Goal: Task Accomplishment & Management: Manage account settings

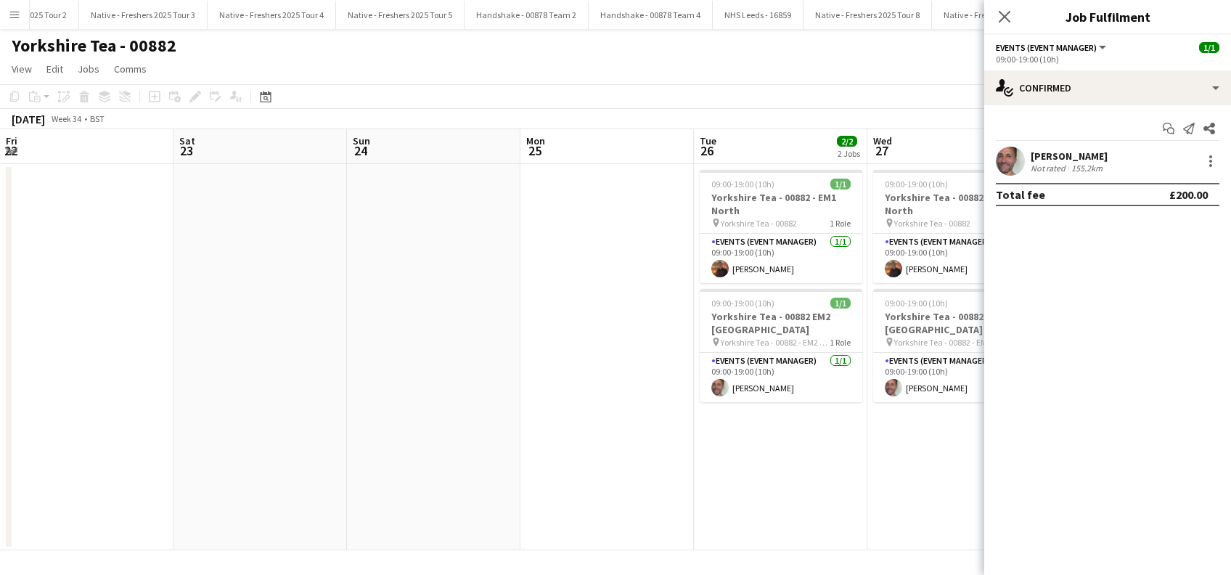
scroll to position [0, 323]
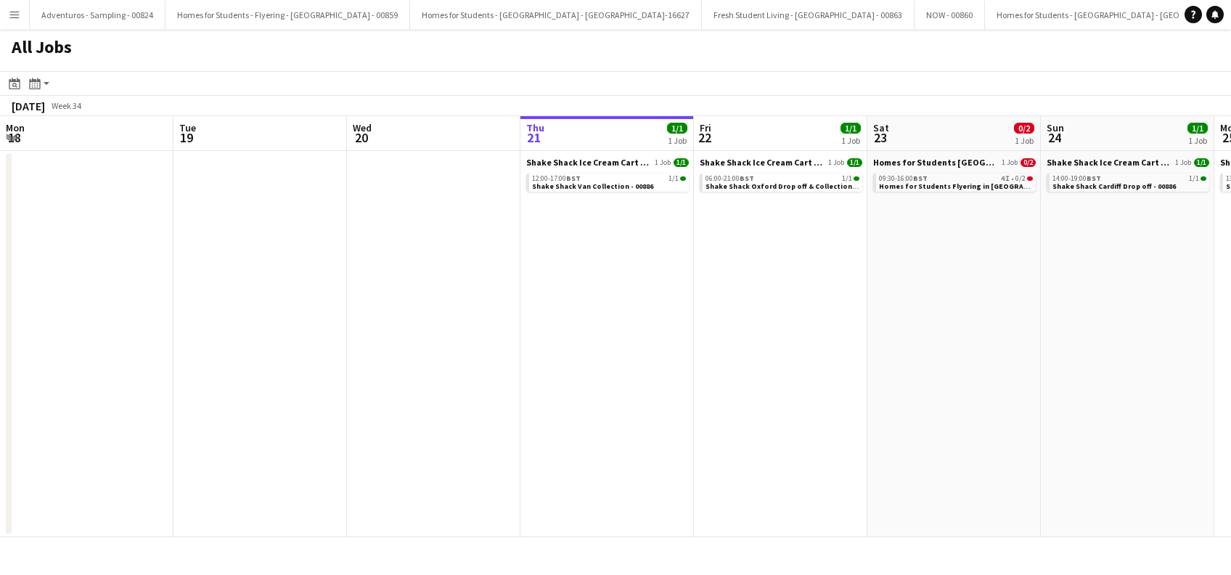
scroll to position [0, 446]
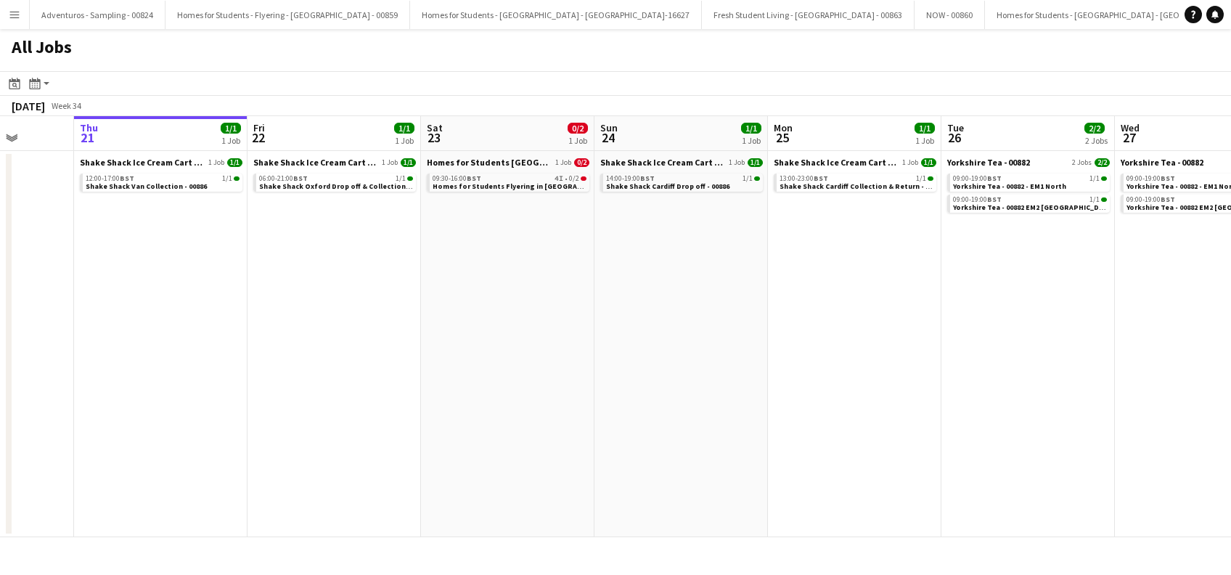
click at [709, 367] on app-date-cell "Shake Shack Ice Cream Cart Drop Off - 00886 1 Job 1/1 14:00-19:00 BST 1/1 Shake…" at bounding box center [680, 344] width 173 height 386
click at [158, 183] on span "Shake Shack Van Collection - 00886" at bounding box center [146, 185] width 121 height 9
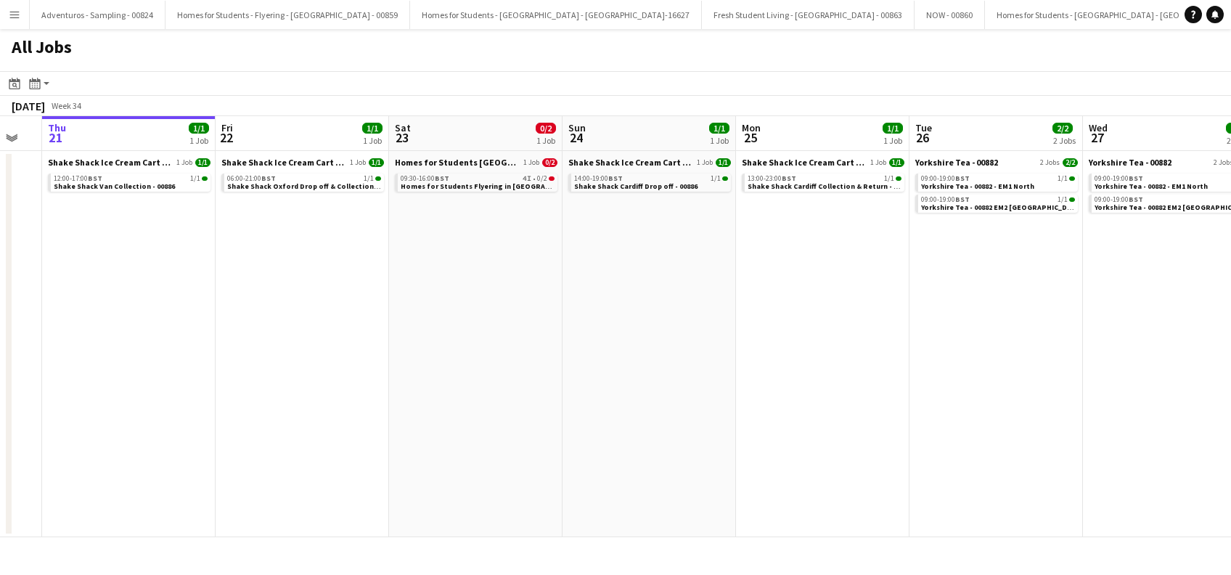
drag, startPoint x: 202, startPoint y: 332, endPoint x: 245, endPoint y: 382, distance: 66.9
click at [168, 491] on app-calendar-viewport "Sun 17 Mon 18 Tue 19 Wed 20 Thu 21 1/1 1 Job Fri 22 1/1 1 Job Sat 23 0/2 1 Job …" at bounding box center [615, 326] width 1231 height 421
click at [482, 181] on span "Homes for Students Flyering in Leeds - 00884" at bounding box center [503, 185] width 209 height 9
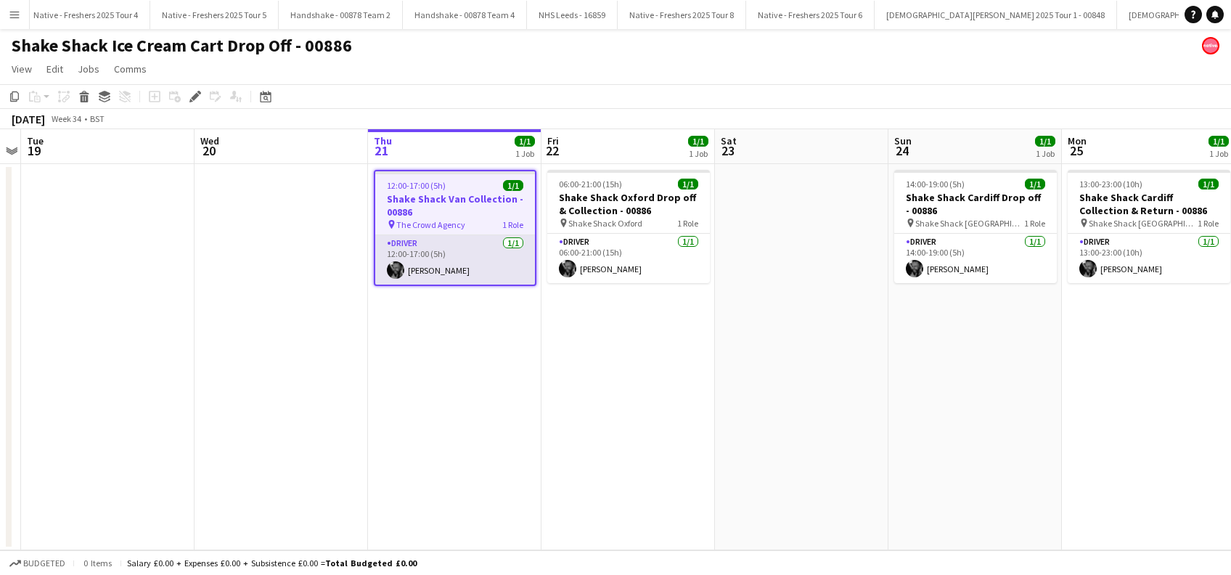
click at [436, 270] on app-card-role "Driver 1/1 12:00-17:00 (5h) Daniel Lee" at bounding box center [455, 259] width 160 height 49
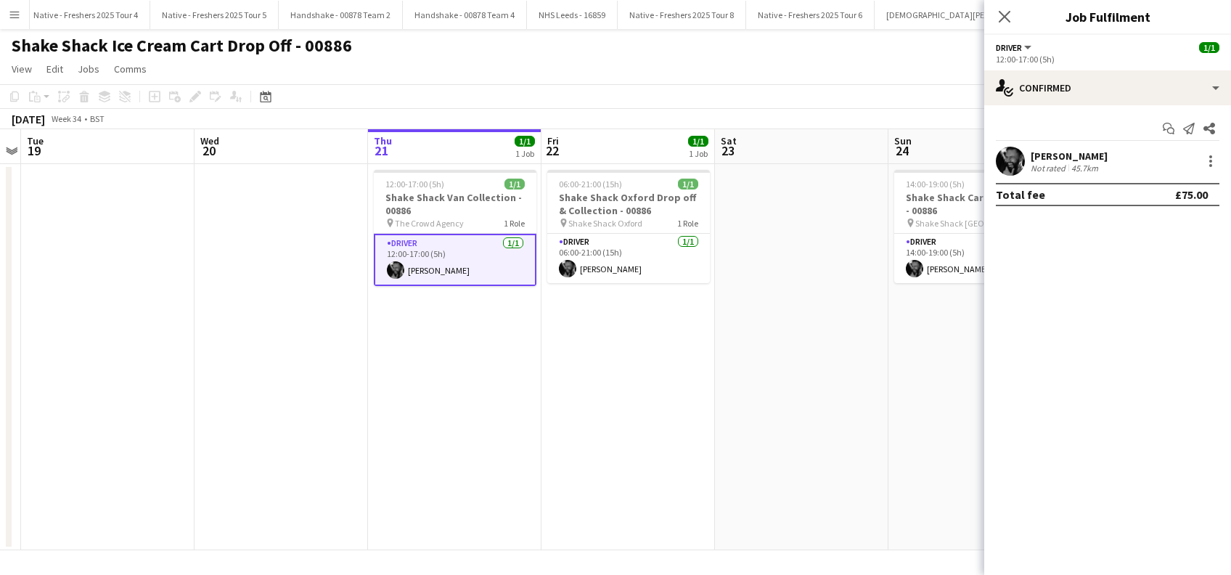
click at [1075, 156] on div "Daniel Lee" at bounding box center [1068, 155] width 77 height 13
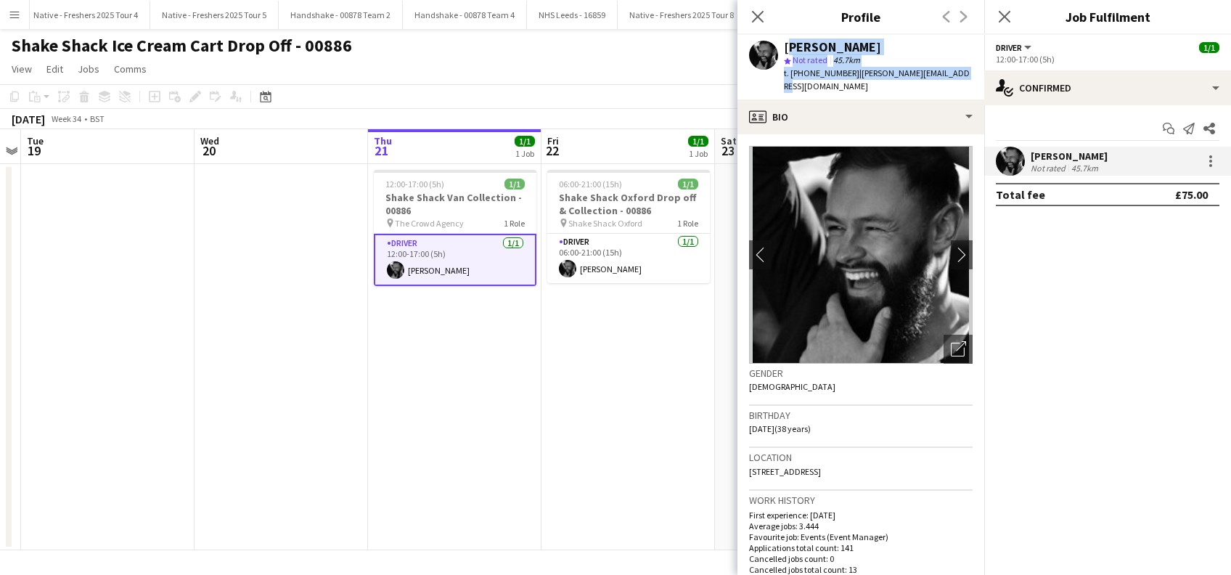
drag, startPoint x: 982, startPoint y: 75, endPoint x: 784, endPoint y: 49, distance: 199.9
click at [784, 49] on app-profile-header "Daniel Lee star Not rated 45.7km t. +447933257227 | daniel.lee64@hotmail.com" at bounding box center [860, 67] width 247 height 65
copy div "Daniel Lee star Not rated 45.7km t. +447933257227 | daniel.lee64@hotmail.com"
click at [440, 402] on app-date-cell "12:00-17:00 (5h) 1/1 Shake Shack Van Collection - 00886 pin The Crowd Agency 1 …" at bounding box center [454, 357] width 173 height 386
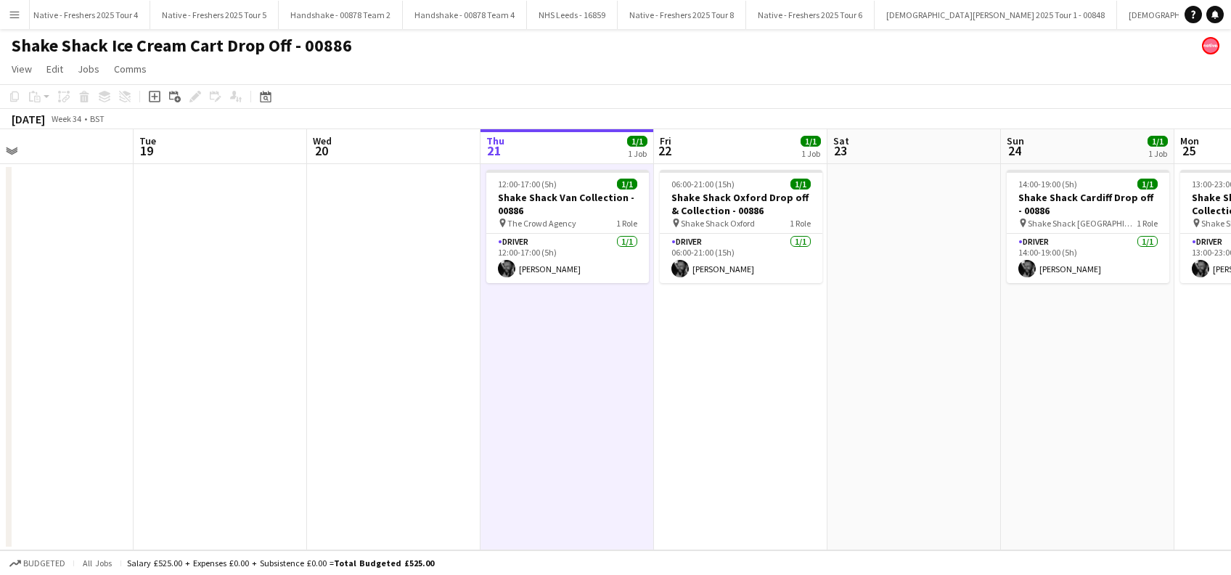
scroll to position [0, 392]
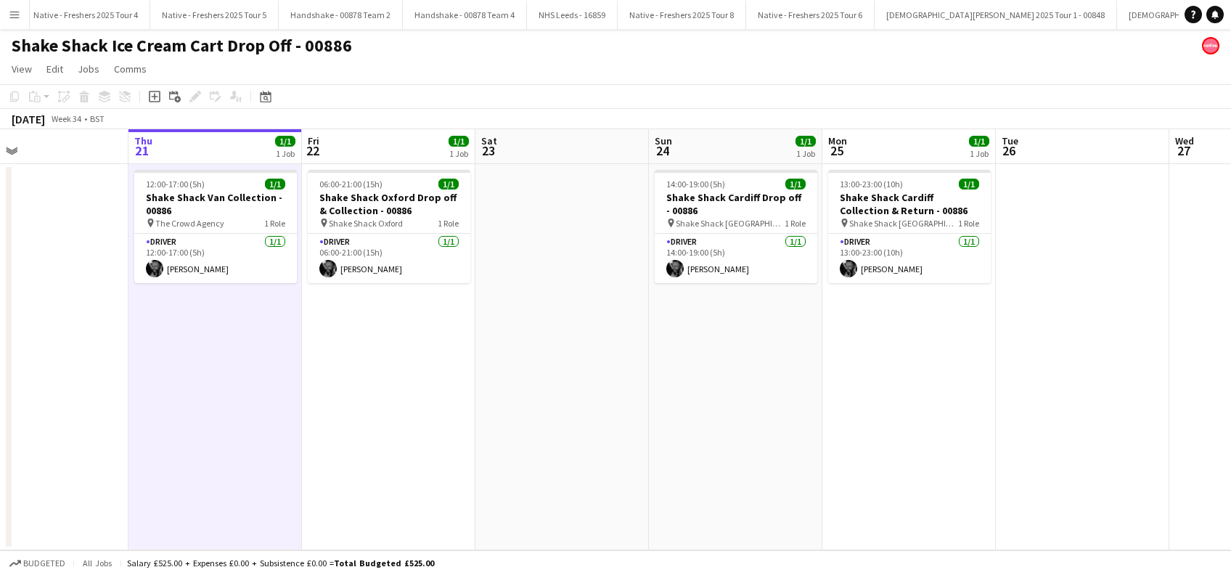
drag, startPoint x: 946, startPoint y: 403, endPoint x: 704, endPoint y: 477, distance: 253.6
click at [704, 477] on app-calendar-viewport "Mon 18 Tue 19 Wed 20 Thu 21 1/1 1 Job Fri 22 1/1 1 Job Sat 23 Sun 24 1/1 1 Job …" at bounding box center [615, 339] width 1231 height 421
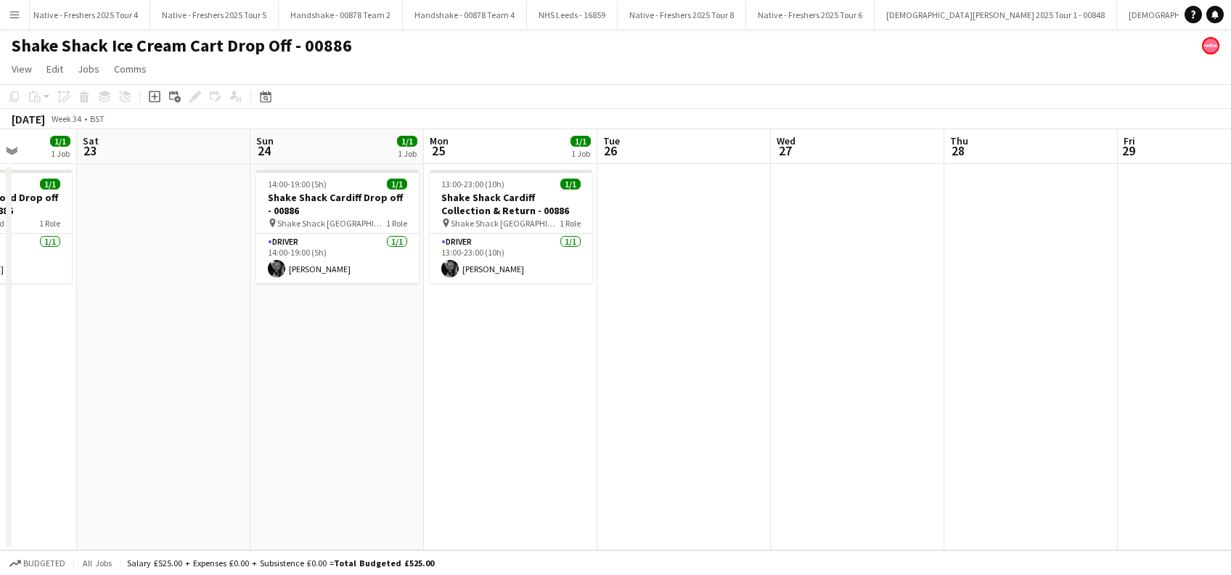
drag, startPoint x: 953, startPoint y: 416, endPoint x: 552, endPoint y: 512, distance: 412.0
click at [549, 522] on app-calendar-viewport "Wed 20 Thu 21 1/1 1 Job Fri 22 1/1 1 Job Sat 23 Sun 24 1/1 1 Job Mon 25 1/1 1 J…" at bounding box center [615, 339] width 1231 height 421
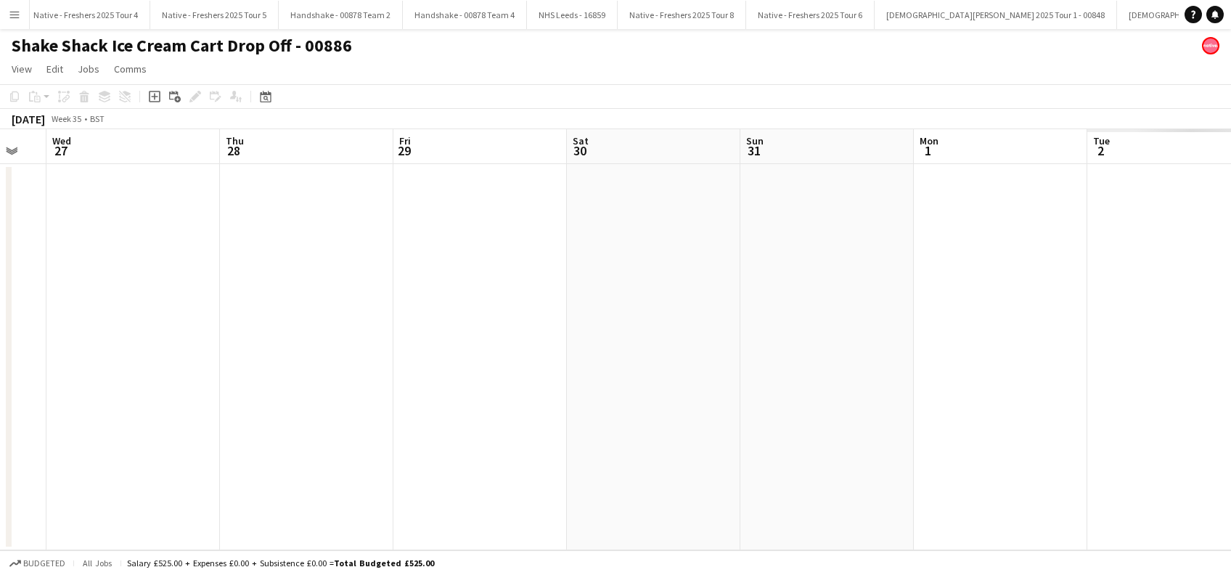
drag, startPoint x: 311, startPoint y: 512, endPoint x: 649, endPoint y: 424, distance: 349.8
click at [248, 517] on app-calendar-viewport "Sat 23 Sun 24 1/1 1 Job Mon 25 1/1 1 Job Tue 26 Wed 27 Thu 28 Fri 29 Sat 30 Sun…" at bounding box center [615, 339] width 1231 height 421
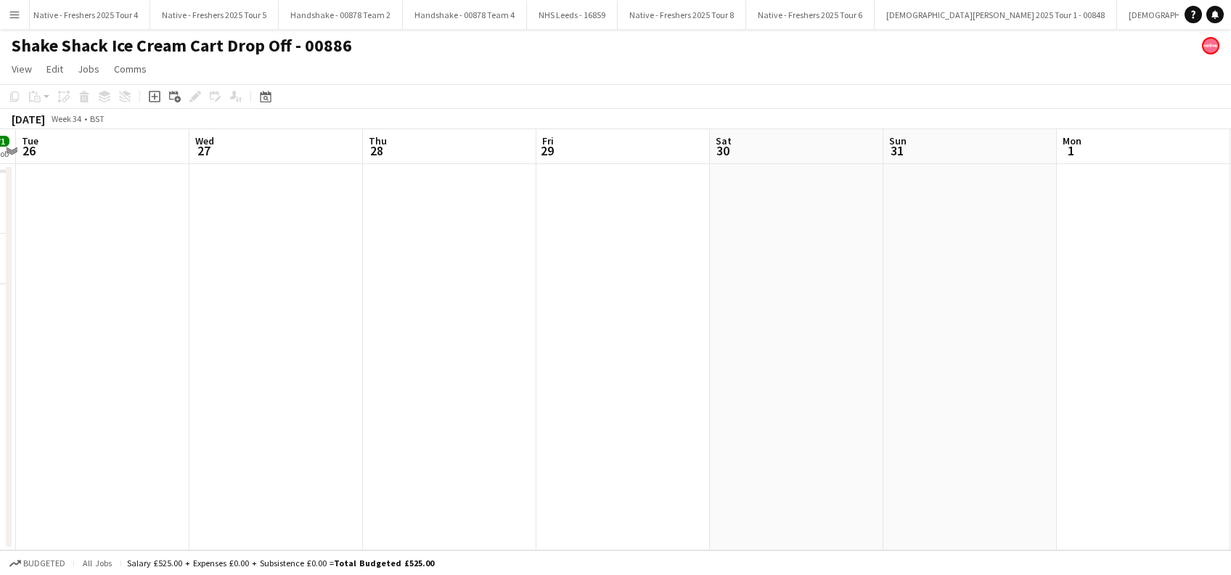
drag, startPoint x: 883, startPoint y: 417, endPoint x: 398, endPoint y: 438, distance: 485.1
click at [396, 445] on app-calendar-viewport "Sat 23 Sun 24 1/1 1 Job Mon 25 1/1 1 Job Tue 26 Wed 27 Thu 28 Fri 29 Sat 30 Sun…" at bounding box center [615, 339] width 1231 height 421
drag, startPoint x: 374, startPoint y: 465, endPoint x: 758, endPoint y: 464, distance: 383.8
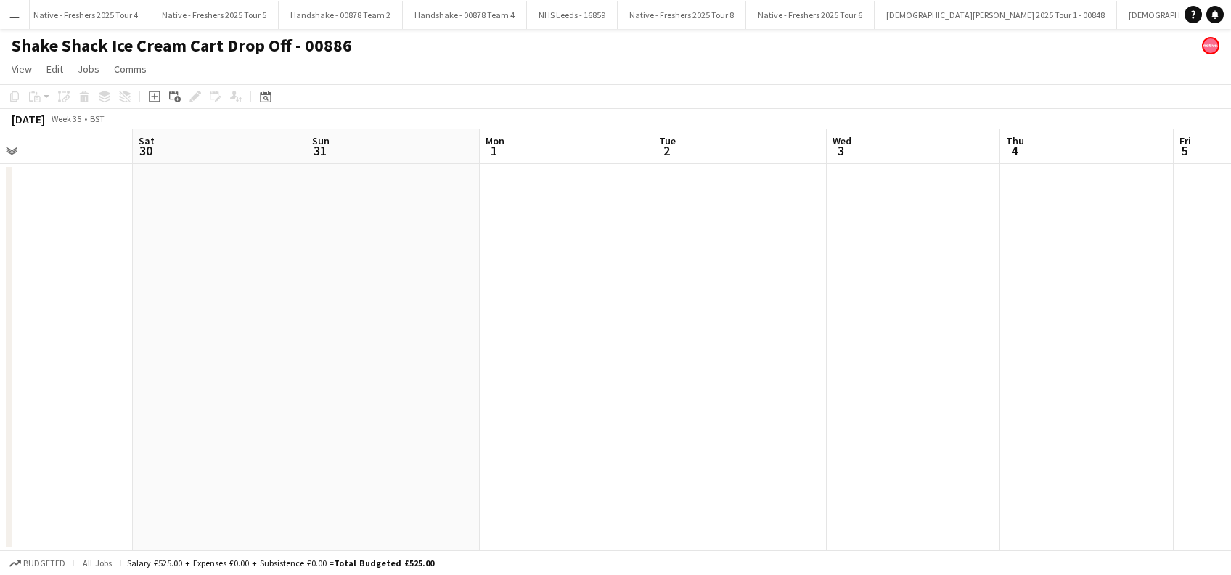
click at [798, 464] on app-calendar-viewport "Wed 27 Thu 28 Fri 29 Sat 30 Sun 31 Mon 1 Tue 2 Wed 3 Thu 4 Fri 5 Sat 6 Sun 7 Mo…" at bounding box center [615, 339] width 1231 height 421
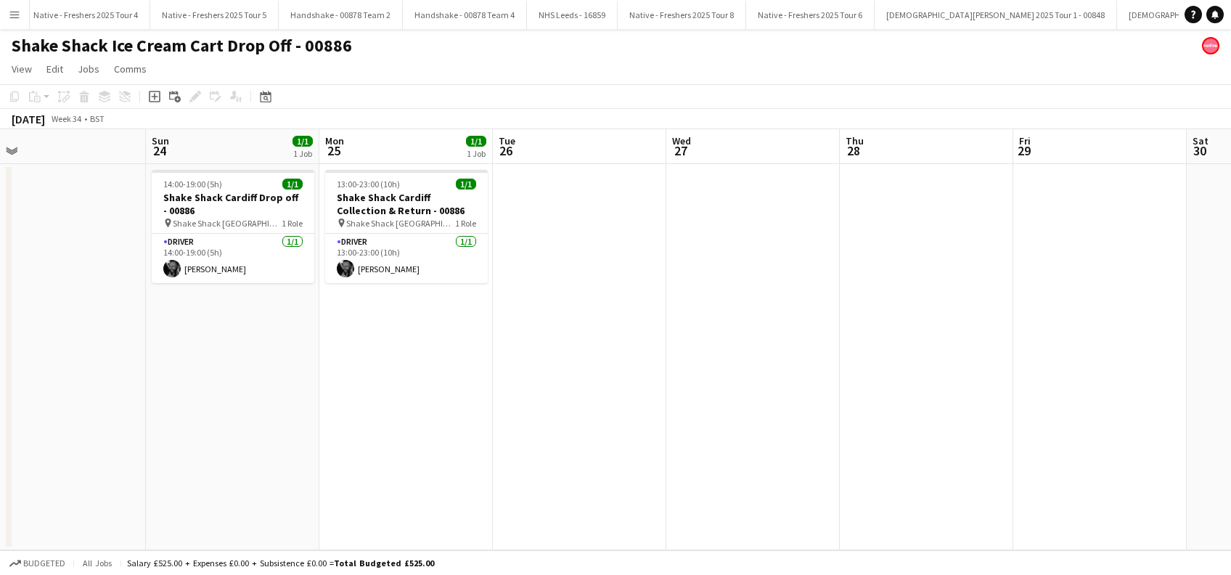
click at [1075, 501] on app-calendar-viewport "Thu 21 1/1 1 Job Fri 22 1/1 1 Job Sat 23 Sun 24 1/1 1 Job Mon 25 1/1 1 Job Tue …" at bounding box center [615, 339] width 1231 height 421
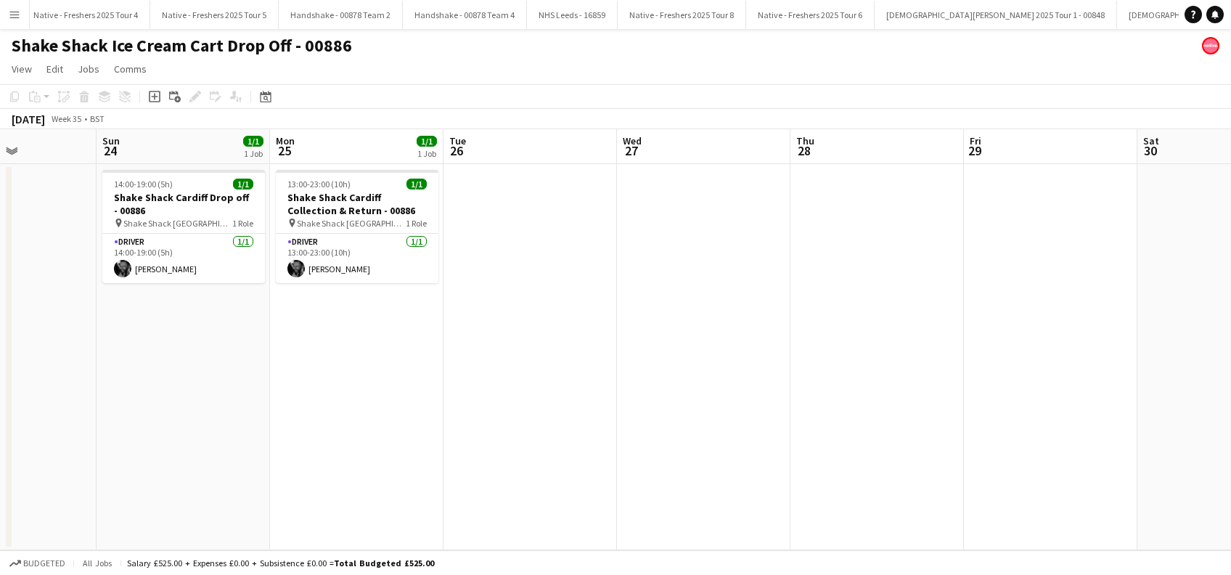
drag, startPoint x: 623, startPoint y: 469, endPoint x: 638, endPoint y: 450, distance: 24.7
click at [642, 466] on app-calendar-viewport "Thu 21 1/1 1 Job Fri 22 1/1 1 Job Sat 23 Sun 24 1/1 1 Job Mon 25 1/1 1 Job Tue …" at bounding box center [615, 339] width 1231 height 421
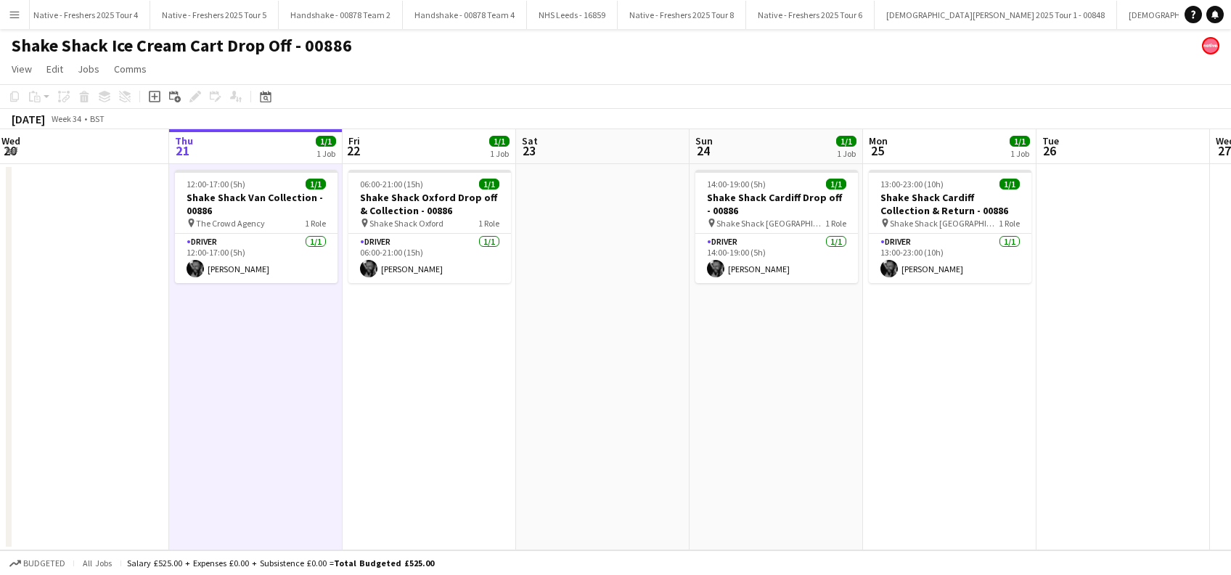
scroll to position [0, 344]
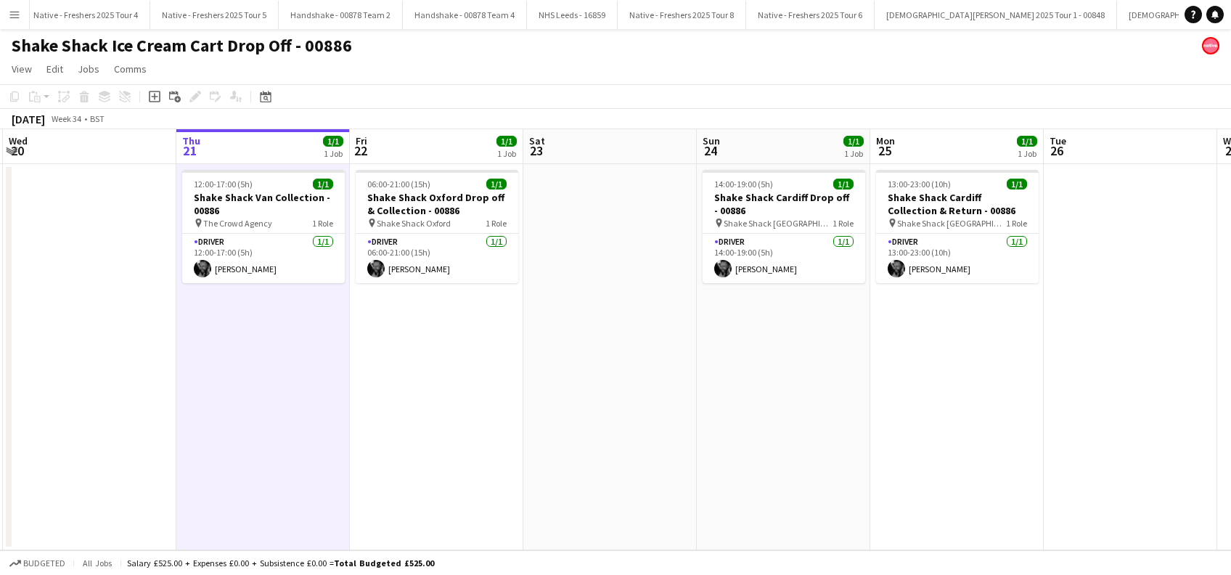
drag, startPoint x: 449, startPoint y: 417, endPoint x: 702, endPoint y: 447, distance: 254.2
click at [702, 447] on app-calendar-viewport "Mon 18 Tue 19 Wed 20 Thu 21 1/1 1 Job Fri 22 1/1 1 Job Sat 23 Sun 24 1/1 1 Job …" at bounding box center [615, 339] width 1231 height 421
click at [545, 372] on app-date-cell at bounding box center [609, 357] width 173 height 386
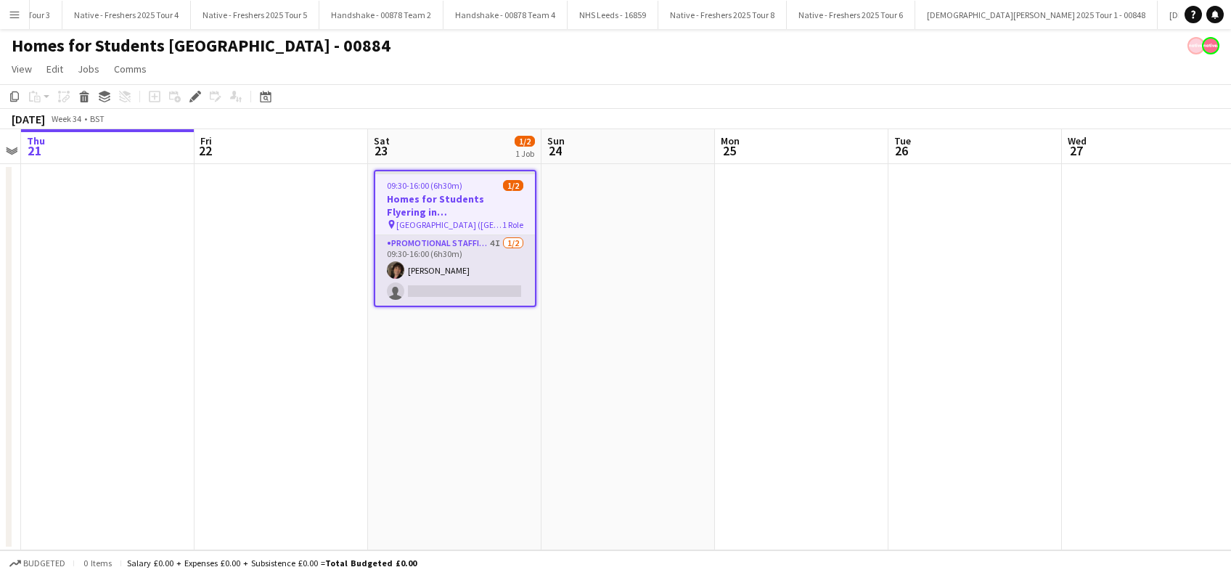
scroll to position [0, 4569]
click at [424, 271] on app-card-role "Promotional Staffing (Brand Ambassadors) 4I 1/2 09:30-16:00 (6h30m) Peter Milla…" at bounding box center [455, 270] width 160 height 70
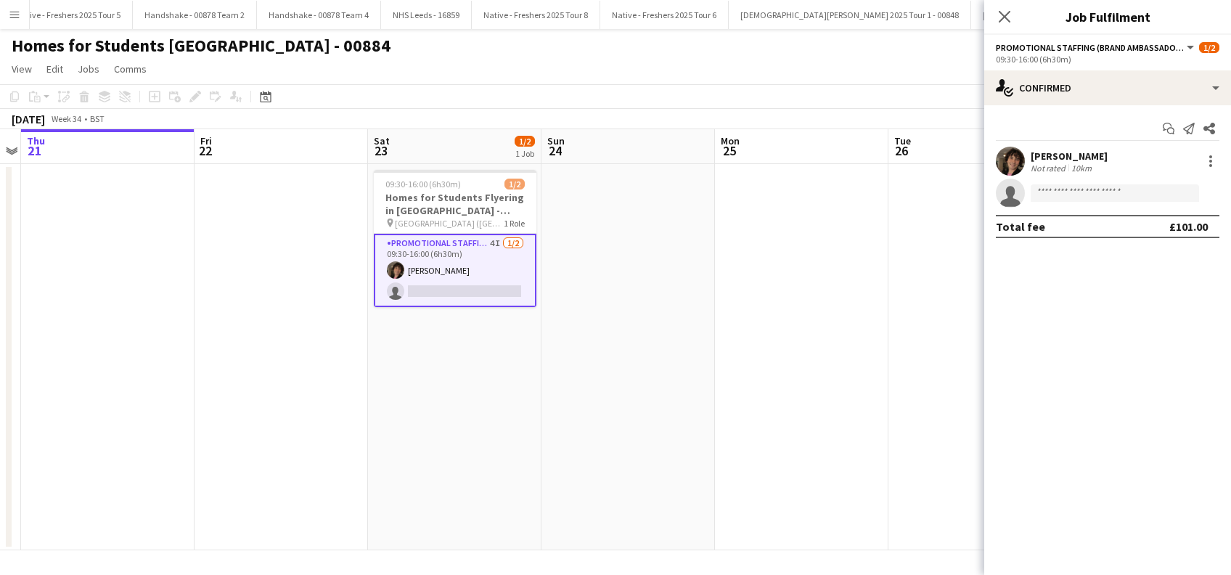
click at [1068, 151] on div "Peter Millar" at bounding box center [1068, 155] width 77 height 13
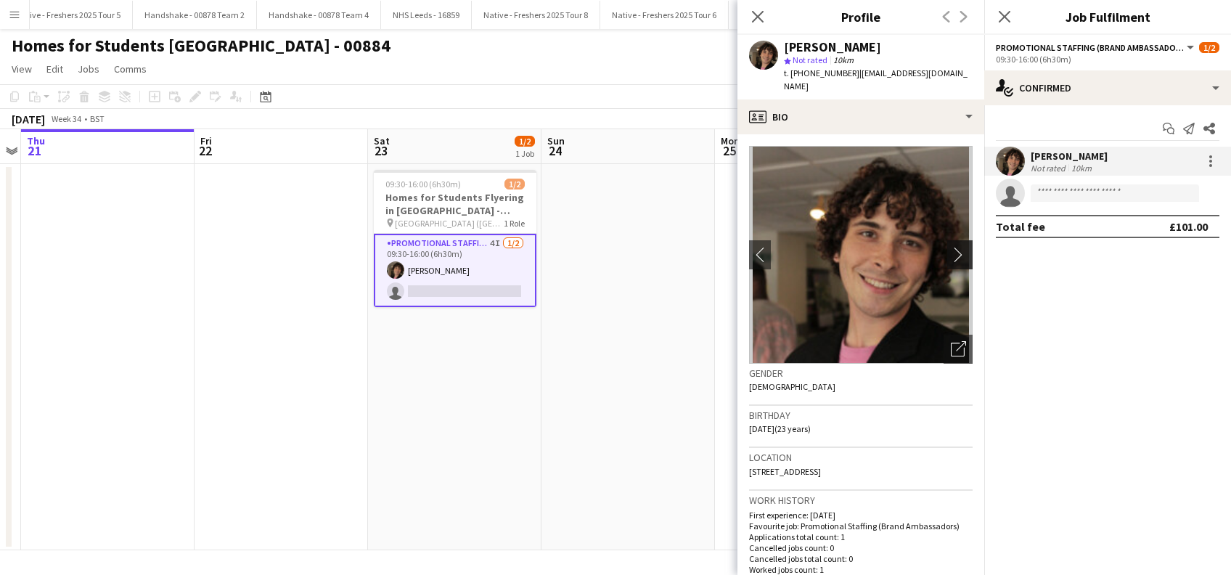
click at [950, 247] on app-icon "chevron-right" at bounding box center [961, 254] width 22 height 15
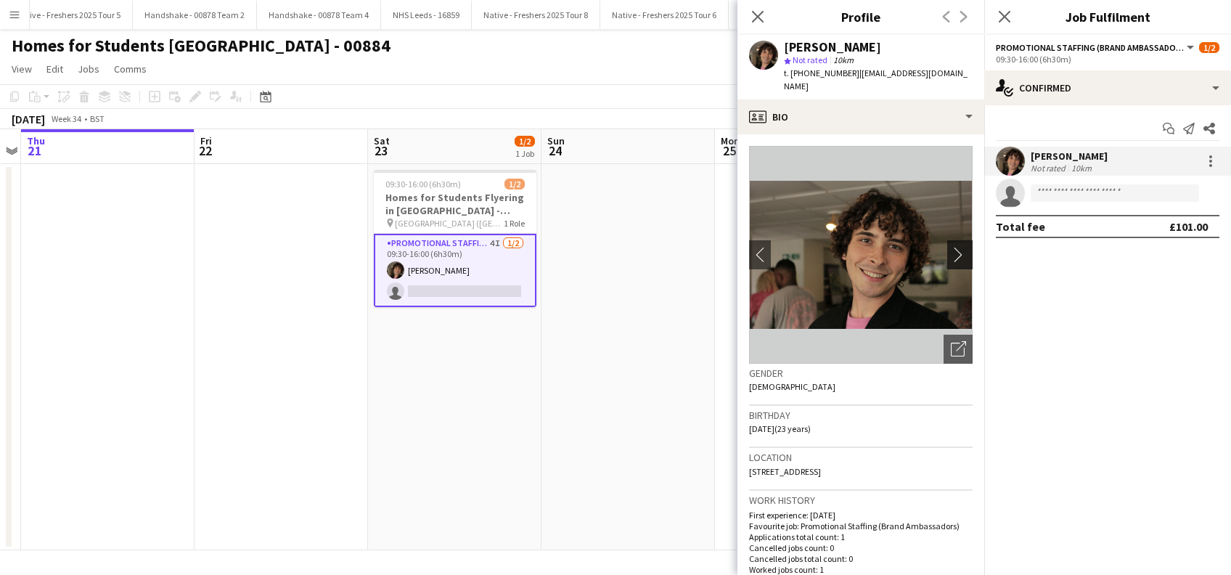
click at [950, 247] on app-icon "chevron-right" at bounding box center [961, 254] width 22 height 15
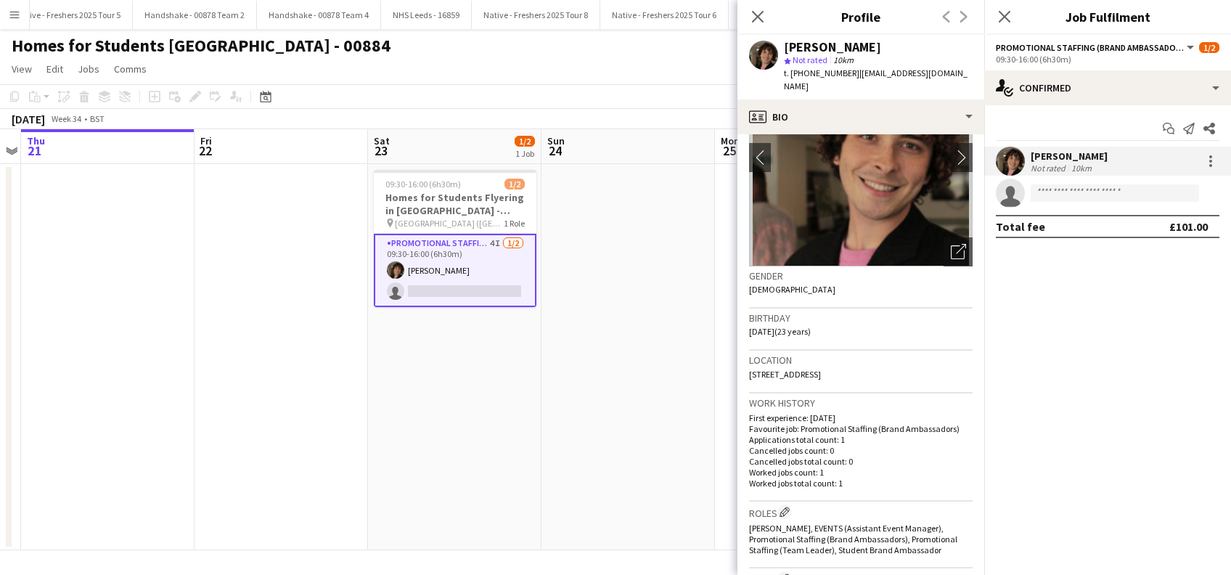
scroll to position [0, 0]
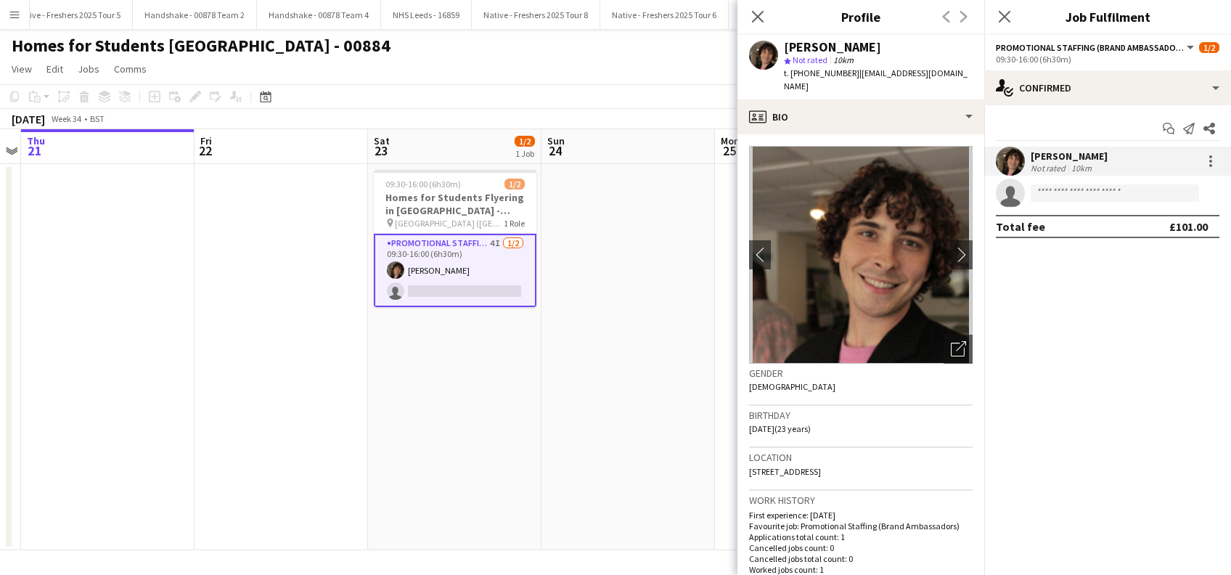
click at [1068, 155] on div "Peter Millar" at bounding box center [1068, 155] width 77 height 13
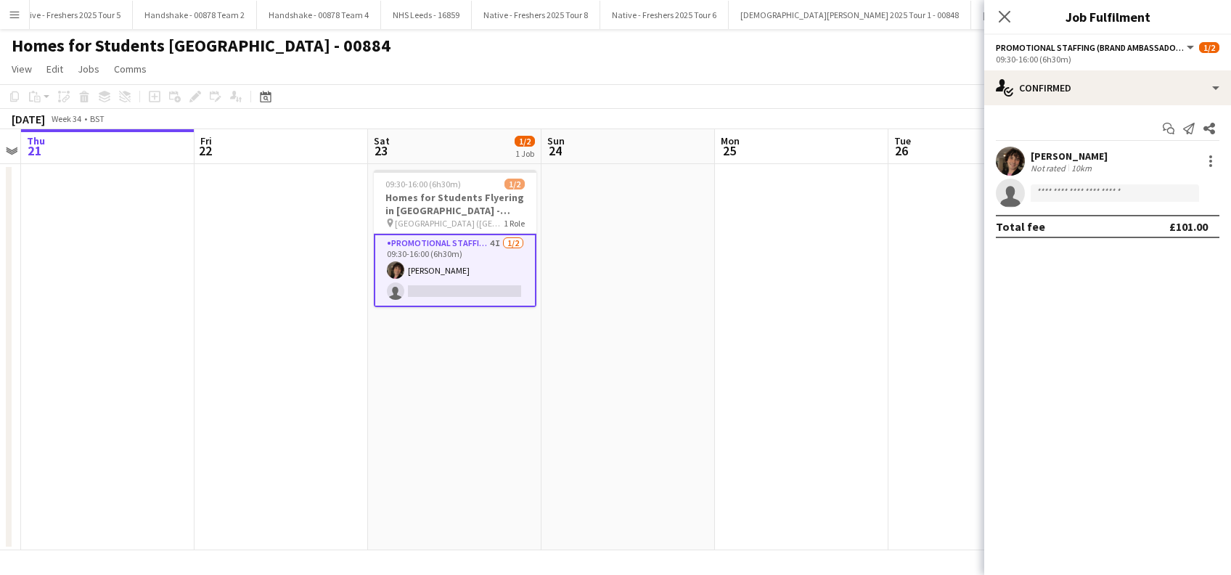
click at [1074, 152] on div "Peter Millar" at bounding box center [1068, 155] width 77 height 13
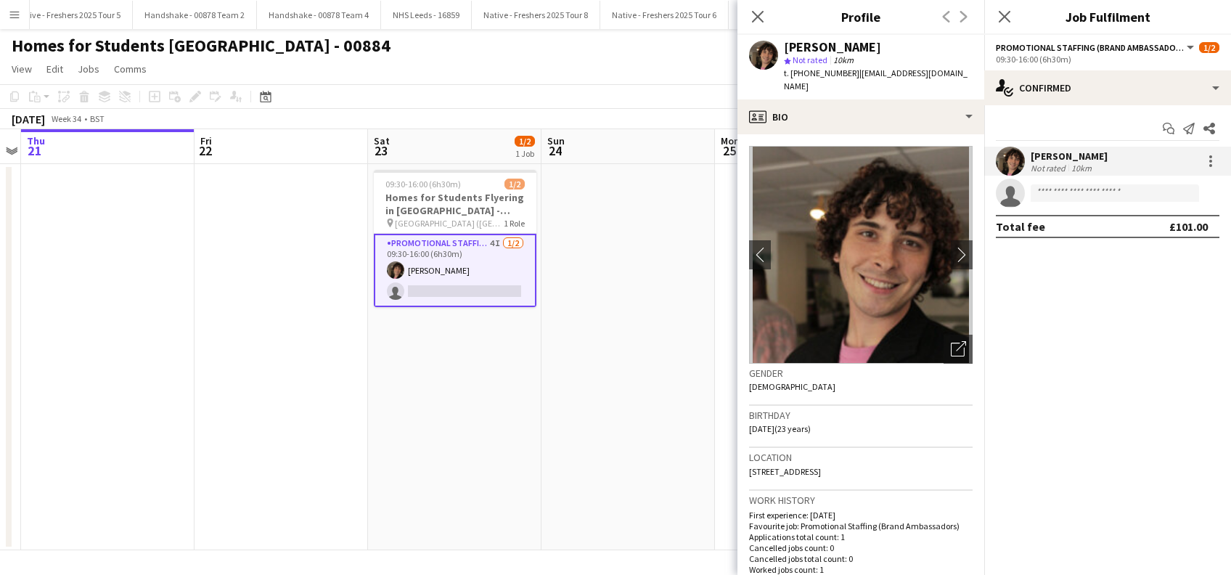
drag, startPoint x: 970, startPoint y: 70, endPoint x: 776, endPoint y: 49, distance: 195.5
click at [776, 49] on div "Peter Millar star Not rated 10km t. +447708806129 | petermillarofficial@gmail.c…" at bounding box center [860, 67] width 247 height 65
copy div "Peter Millar star Not rated 10km t. +447708806129 | petermillarofficial@gmail.c…"
click at [437, 393] on app-date-cell "09:30-16:00 (6h30m) 1/2 Homes for Students Flyering in Leeds - 00884 pin Leeds …" at bounding box center [454, 357] width 173 height 386
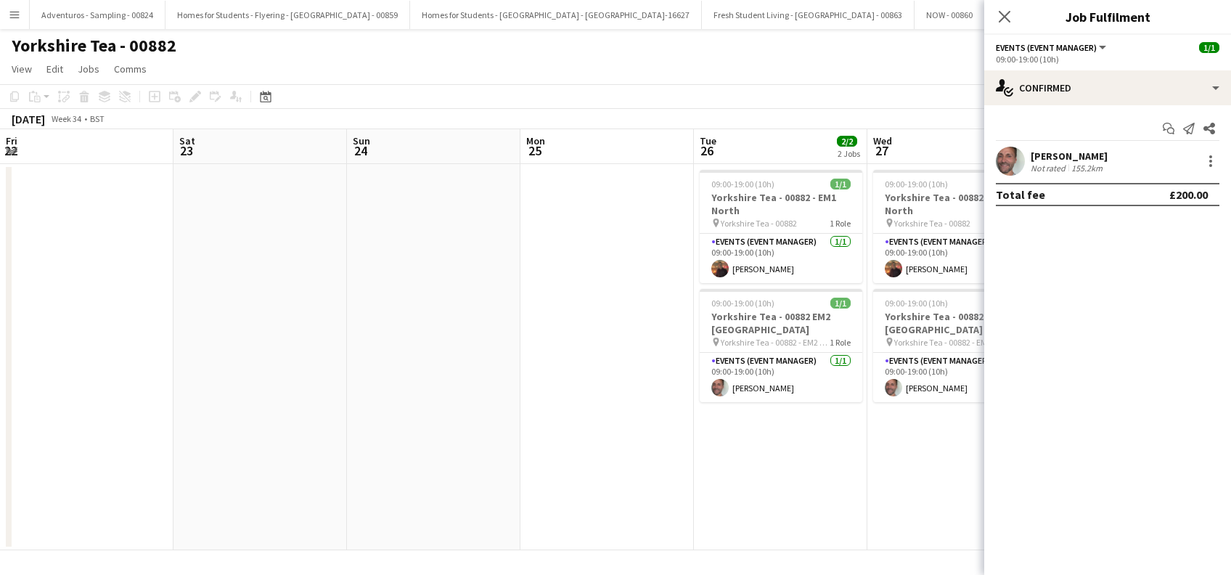
scroll to position [0, 323]
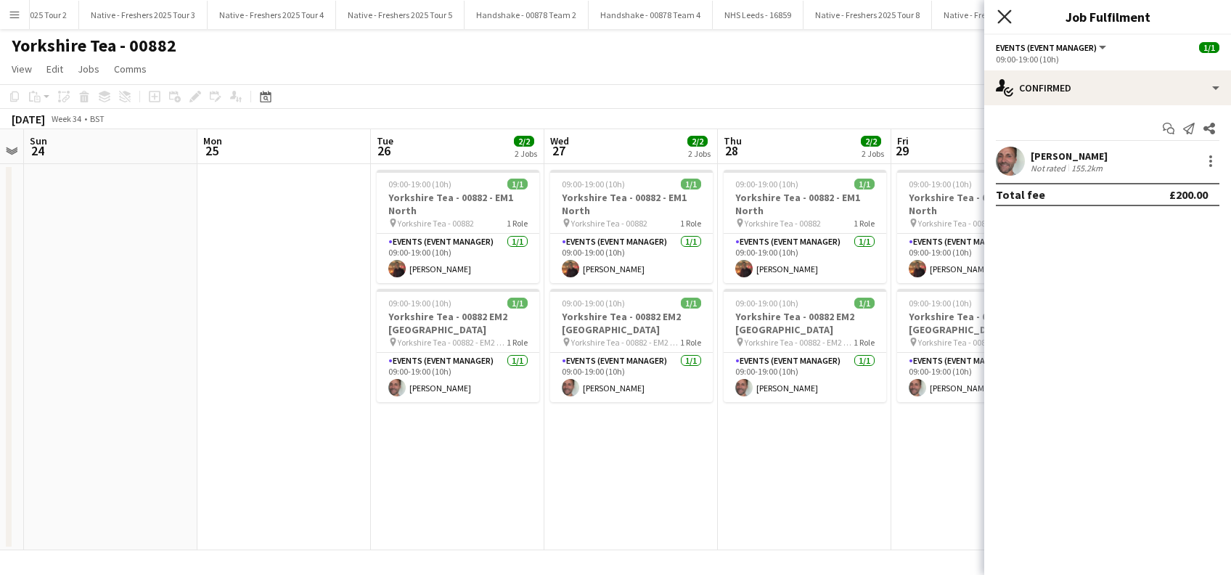
click at [1001, 17] on icon "Close pop-in" at bounding box center [1004, 16] width 14 height 14
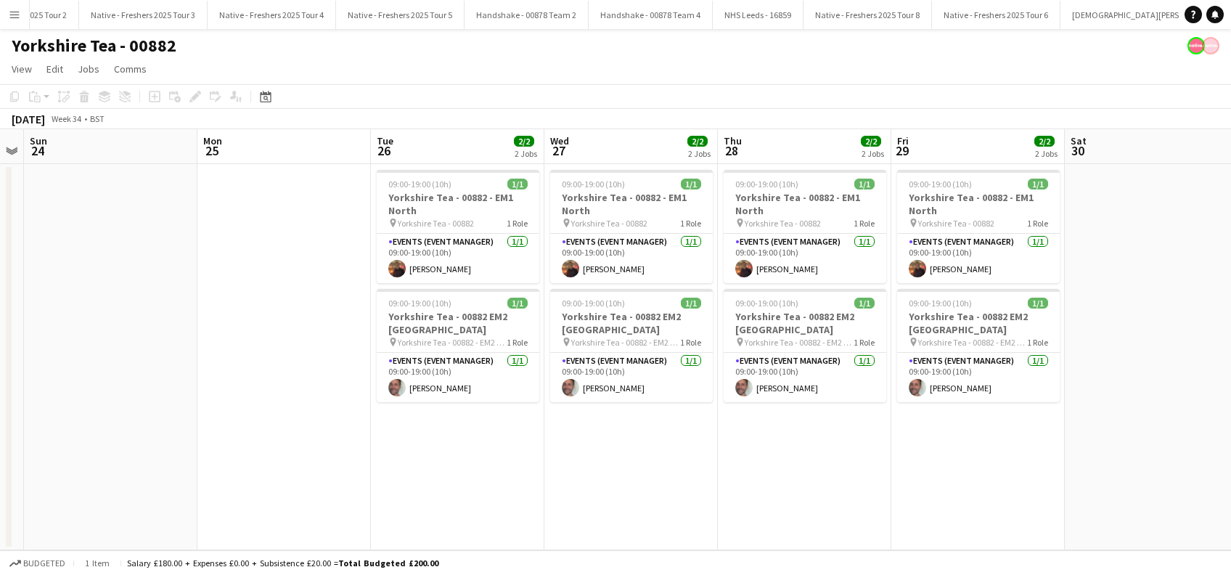
drag, startPoint x: 725, startPoint y: 378, endPoint x: 787, endPoint y: 410, distance: 70.1
click at [725, 379] on app-card-role "Events (Event Manager) 1/1 09:00-19:00 (10h) Alan Johnstone" at bounding box center [804, 377] width 163 height 49
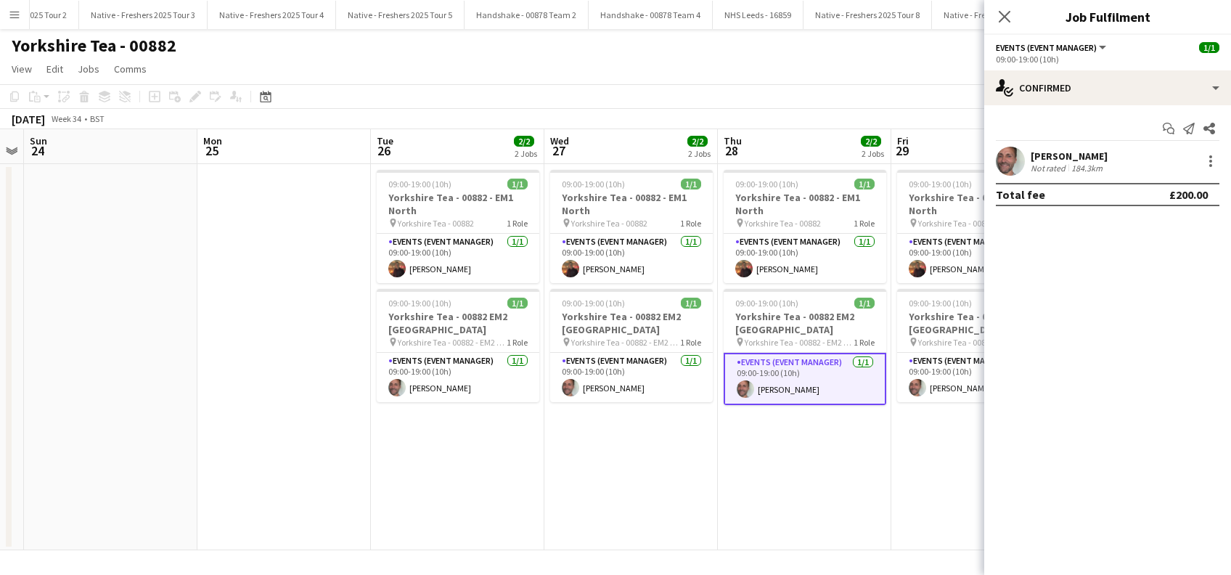
click at [864, 476] on app-date-cell "09:00-19:00 (10h) 1/1 Yorkshire Tea - 00882 - EM1 North pin Yorkshire Tea - 008…" at bounding box center [804, 357] width 173 height 386
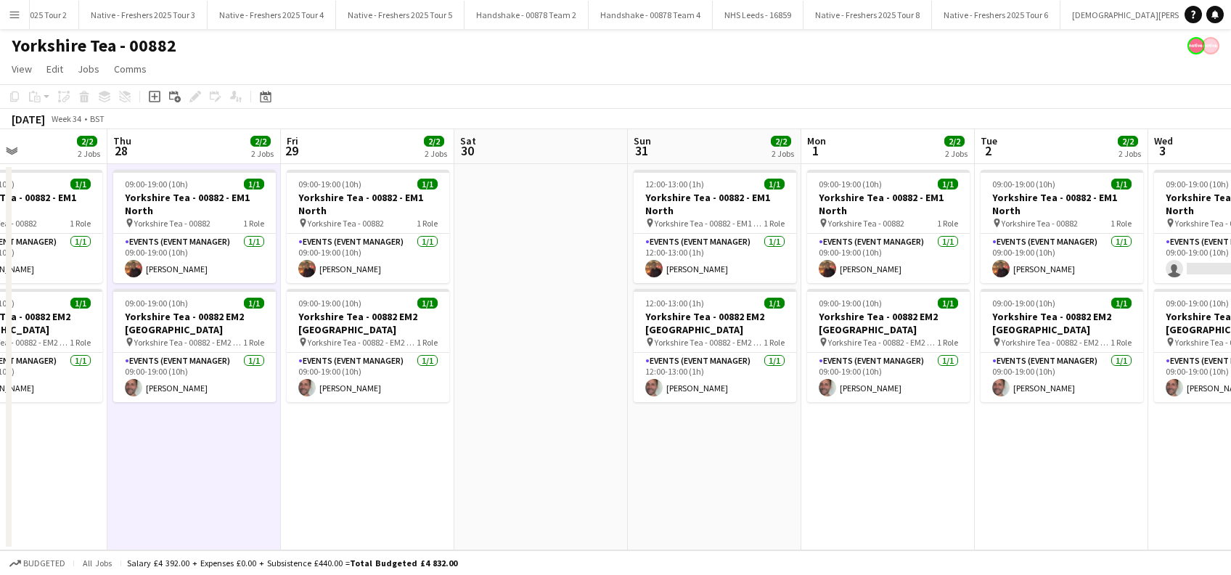
drag, startPoint x: 975, startPoint y: 480, endPoint x: 365, endPoint y: 505, distance: 610.7
click at [365, 505] on app-calendar-viewport "Sun 24 Mon 25 Tue 26 2/2 2 Jobs Wed 27 2/2 2 Jobs Thu 28 2/2 2 Jobs Fri 29 2/2 …" at bounding box center [615, 339] width 1231 height 421
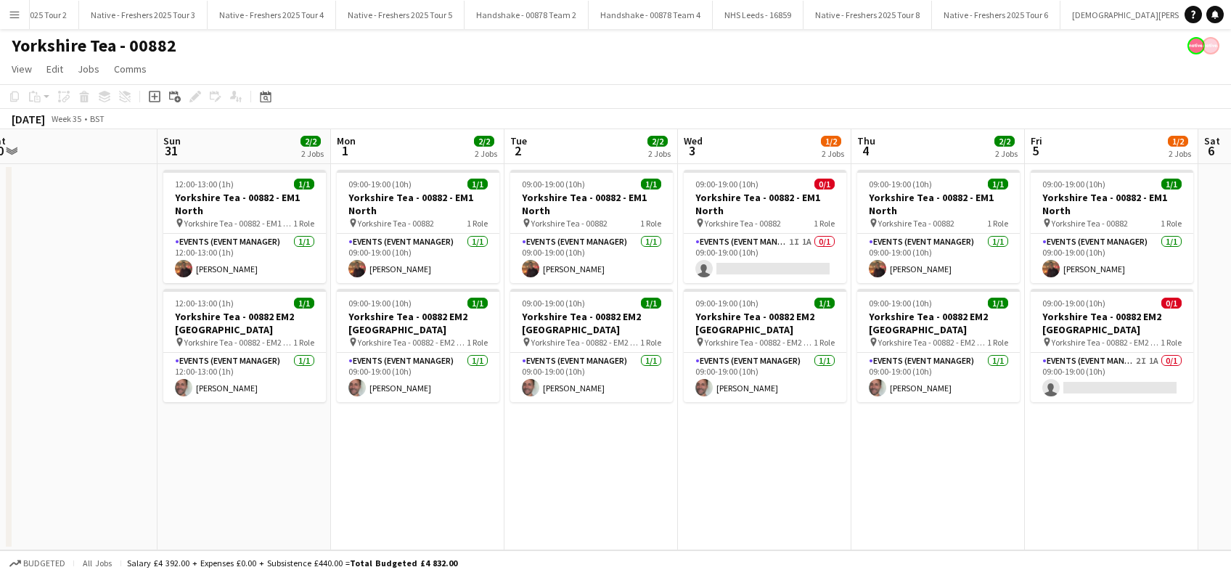
drag, startPoint x: 875, startPoint y: 515, endPoint x: 654, endPoint y: 515, distance: 221.3
click at [654, 515] on app-calendar-viewport "Tue 26 2/2 2 Jobs Wed 27 2/2 2 Jobs Thu 28 2/2 2 Jobs Fri 29 2/2 2 Jobs Sat 30 …" at bounding box center [615, 339] width 1231 height 421
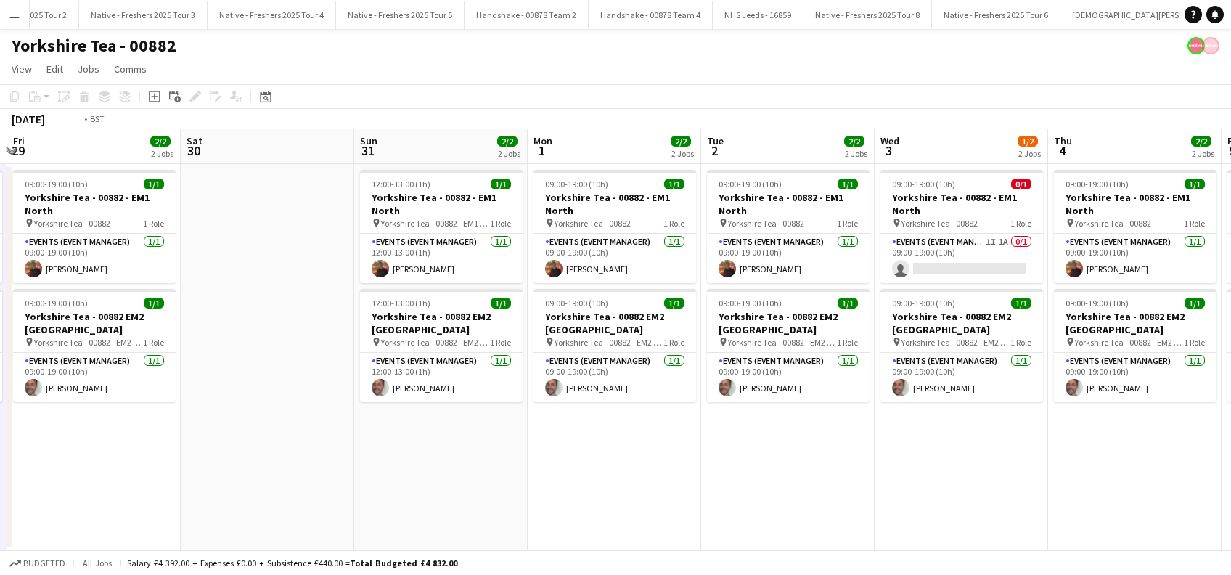
scroll to position [0, 409]
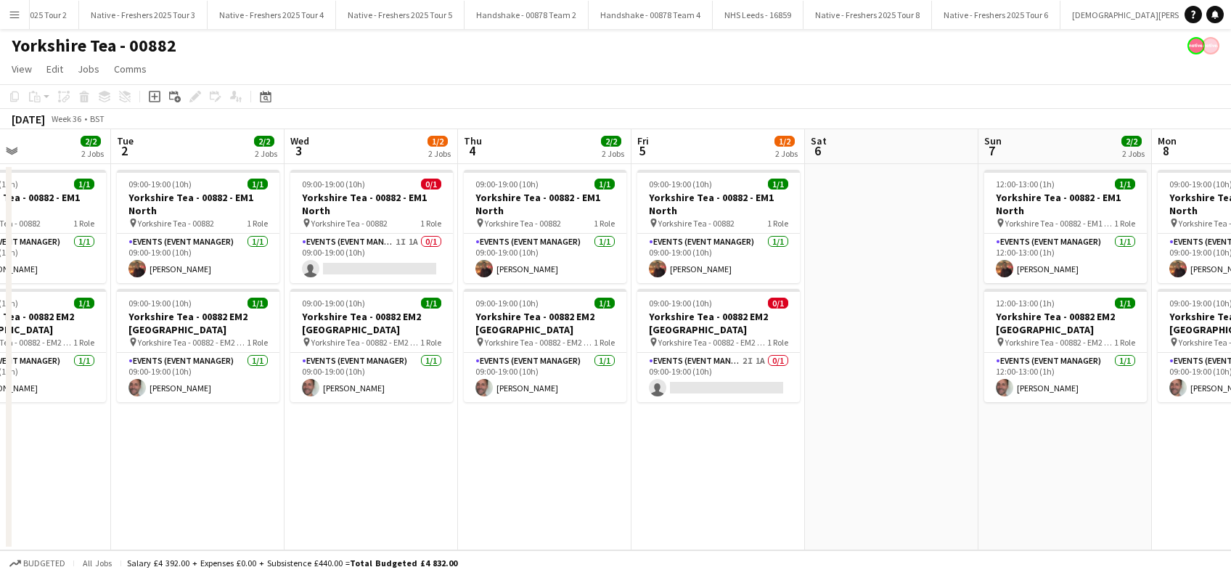
drag, startPoint x: 1167, startPoint y: 476, endPoint x: 774, endPoint y: 503, distance: 394.2
click at [774, 503] on app-calendar-viewport "Sat 30 Sun 31 2/2 2 Jobs Mon 1 2/2 2 Jobs Tue 2 2/2 2 Jobs Wed 3 1/2 2 Jobs Thu…" at bounding box center [615, 339] width 1231 height 421
click at [725, 392] on app-card-role "Events (Event Manager) 2I 1A 0/1 09:00-19:00 (10h) single-neutral-actions" at bounding box center [718, 377] width 163 height 49
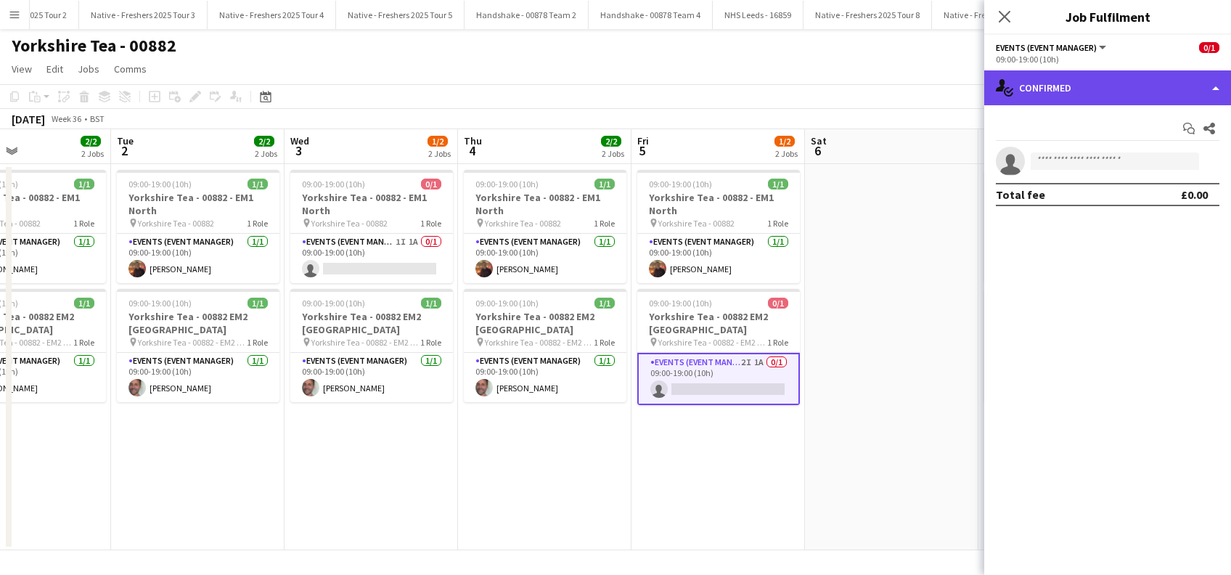
click at [1087, 96] on div "single-neutral-actions-check-2 Confirmed" at bounding box center [1107, 87] width 247 height 35
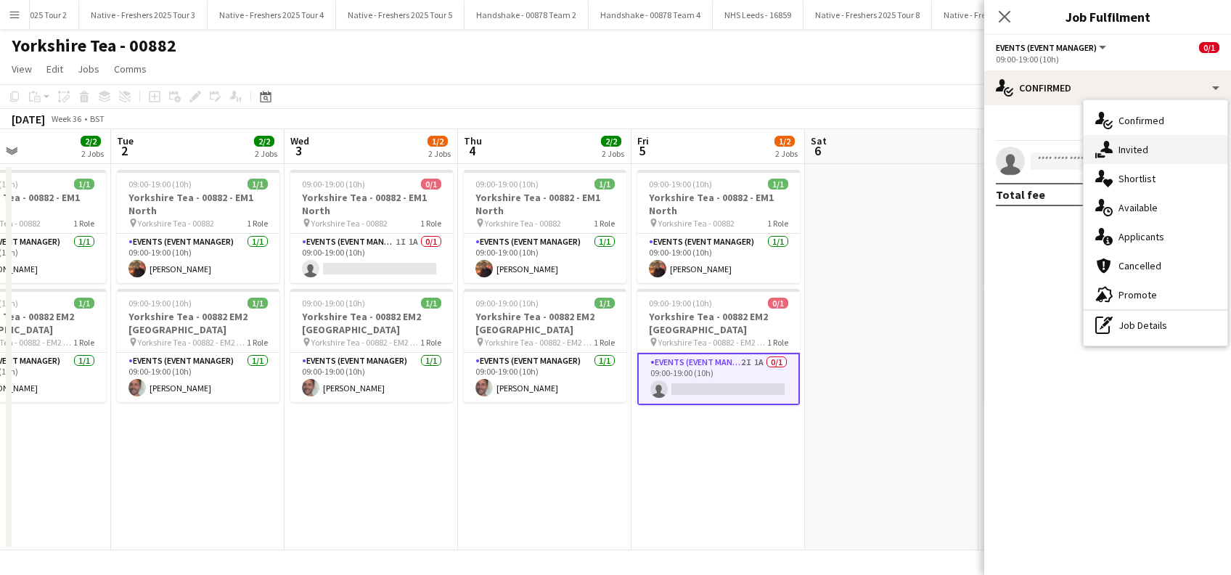
click at [1145, 145] on div "single-neutral-actions-share-1 Invited" at bounding box center [1155, 149] width 144 height 29
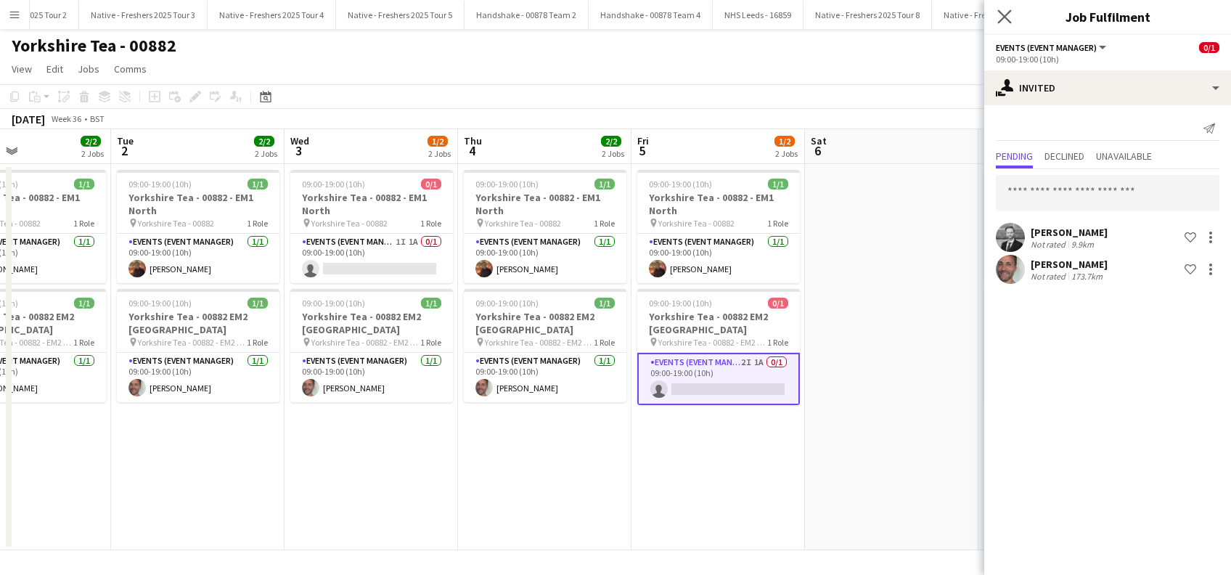
click at [1011, 19] on app-icon "Close pop-in" at bounding box center [1004, 17] width 21 height 21
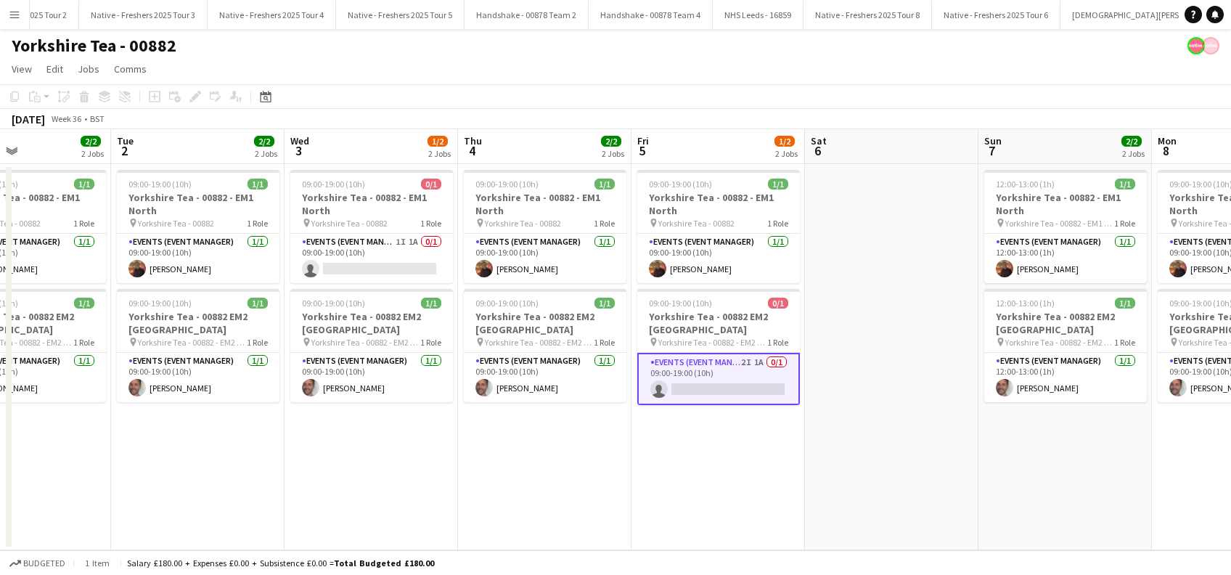
click at [839, 330] on app-date-cell at bounding box center [891, 357] width 173 height 386
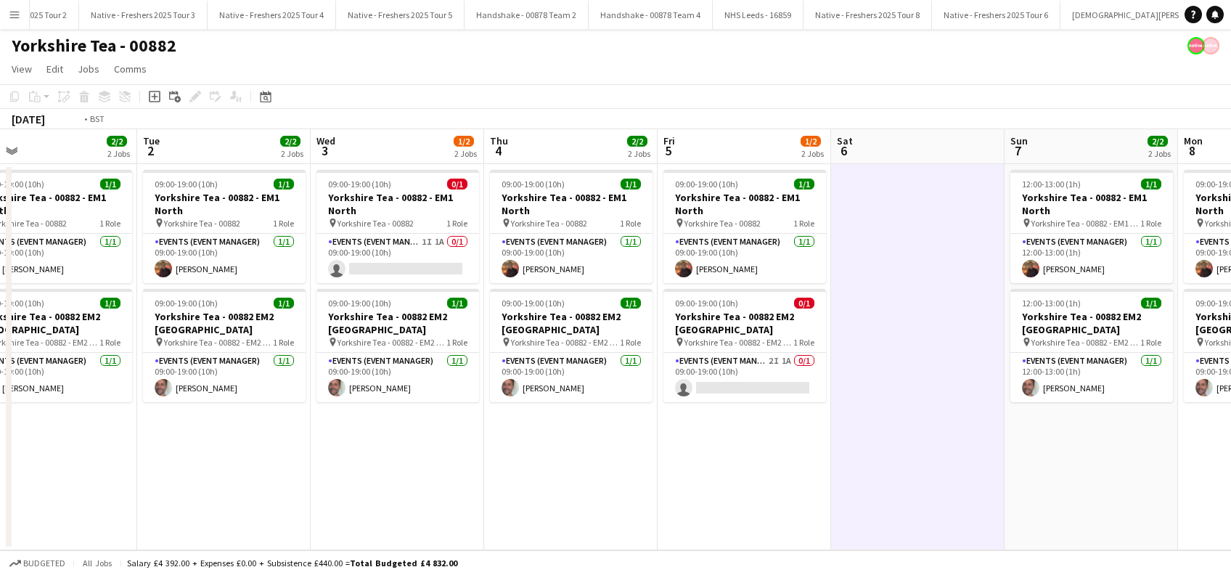
drag, startPoint x: 358, startPoint y: 470, endPoint x: 1017, endPoint y: 520, distance: 661.4
click at [1017, 520] on app-calendar-viewport "Sat 30 Sun 31 2/2 2 Jobs Mon 1 2/2 2 Jobs Tue 2 2/2 2 Jobs Wed 3 1/2 2 Jobs Thu…" at bounding box center [615, 339] width 1231 height 421
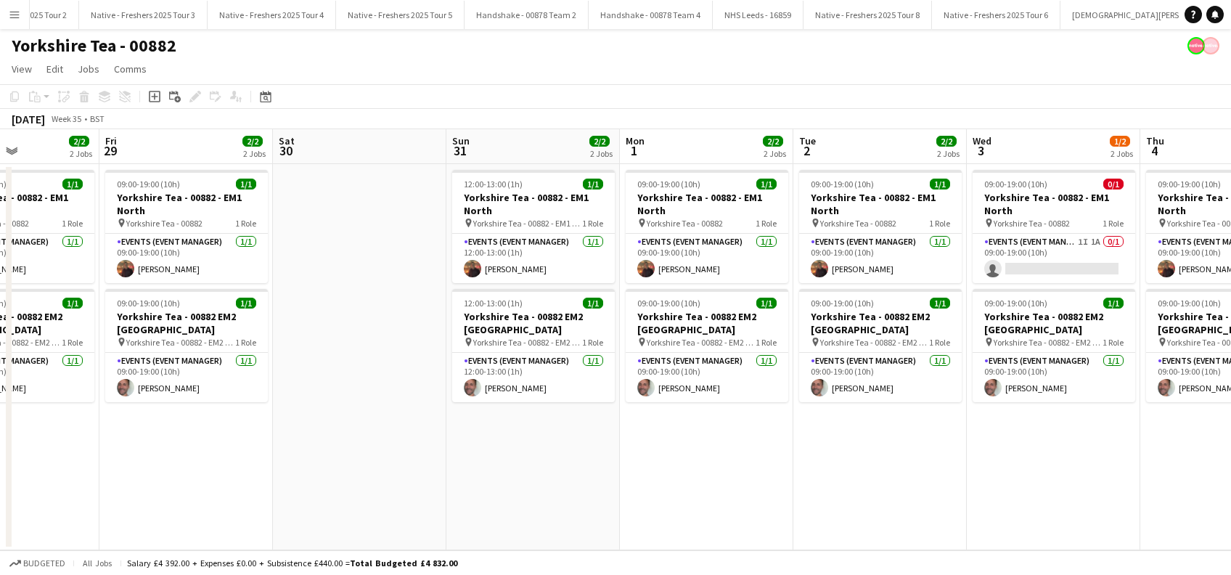
drag, startPoint x: 360, startPoint y: 482, endPoint x: 537, endPoint y: 488, distance: 177.1
click at [534, 488] on app-calendar-viewport "Tue 26 2/2 2 Jobs Wed 27 2/2 2 Jobs Thu 28 2/2 2 Jobs Fri 29 2/2 2 Jobs Sat 30 …" at bounding box center [615, 339] width 1231 height 421
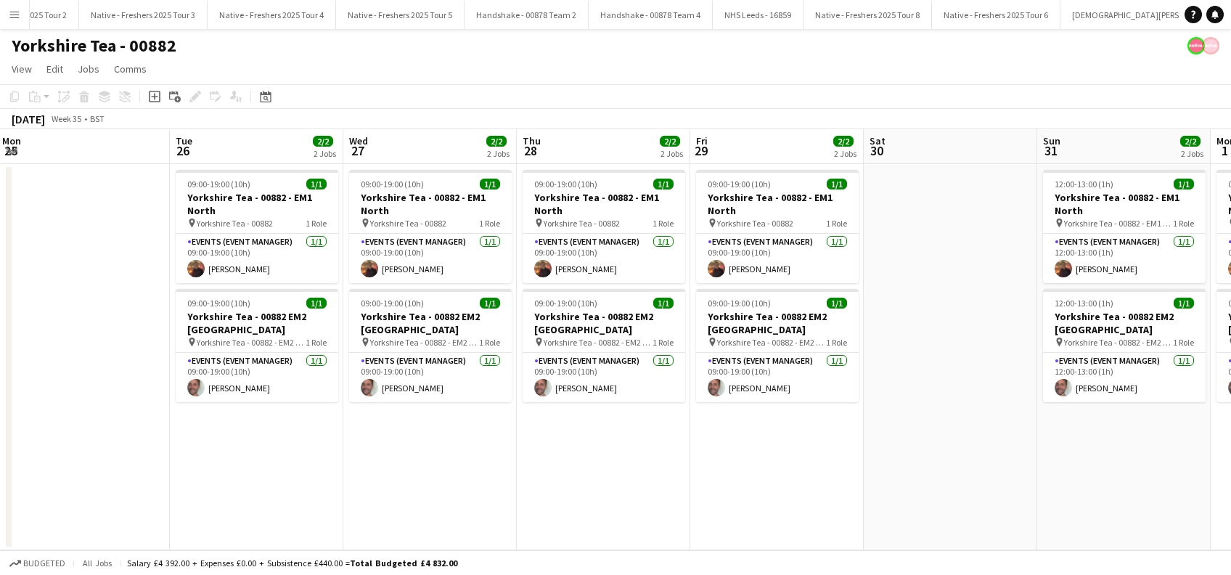
drag, startPoint x: 685, startPoint y: 454, endPoint x: 506, endPoint y: 435, distance: 180.2
click at [697, 456] on app-calendar-viewport "Sat 23 Sun 24 Mon 25 Tue 26 2/2 2 Jobs Wed 27 2/2 2 Jobs Thu 28 2/2 2 Jobs Fri …" at bounding box center [615, 339] width 1231 height 421
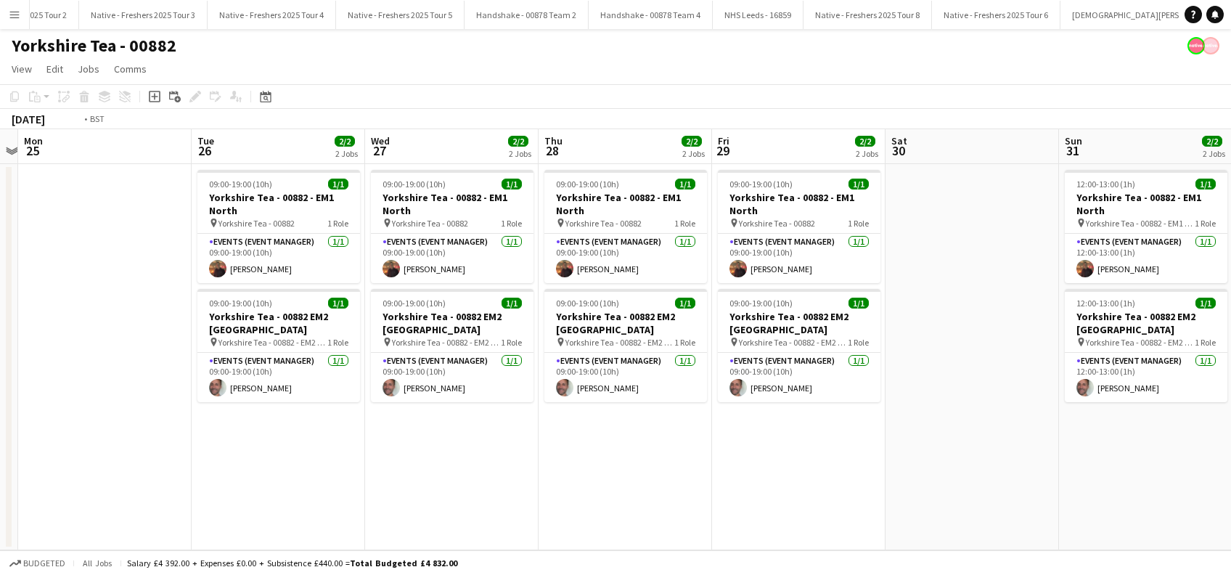
drag, startPoint x: 297, startPoint y: 441, endPoint x: 455, endPoint y: 443, distance: 158.2
click at [455, 443] on app-calendar-viewport "Sat 23 Sun 24 Mon 25 Tue 26 2/2 2 Jobs Wed 27 2/2 2 Jobs Thu 28 2/2 2 Jobs Fri …" at bounding box center [615, 339] width 1231 height 421
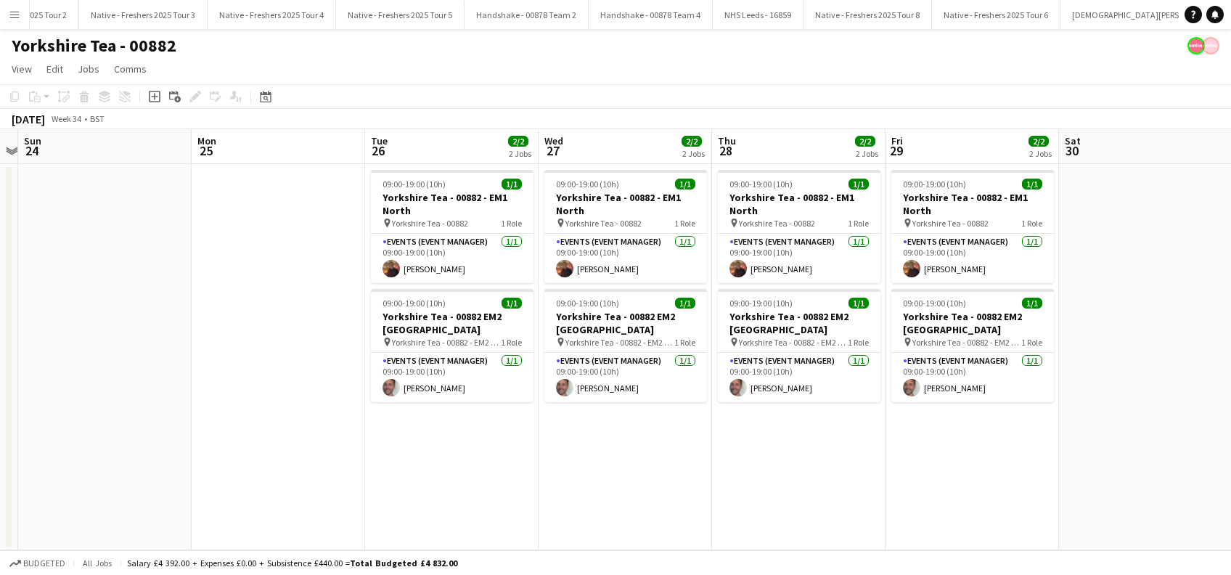
scroll to position [0, 328]
click at [649, 467] on app-date-cell "09:00-19:00 (10h) 1/1 Yorkshire Tea - 00882 - EM1 North pin Yorkshire Tea - 008…" at bounding box center [625, 357] width 173 height 386
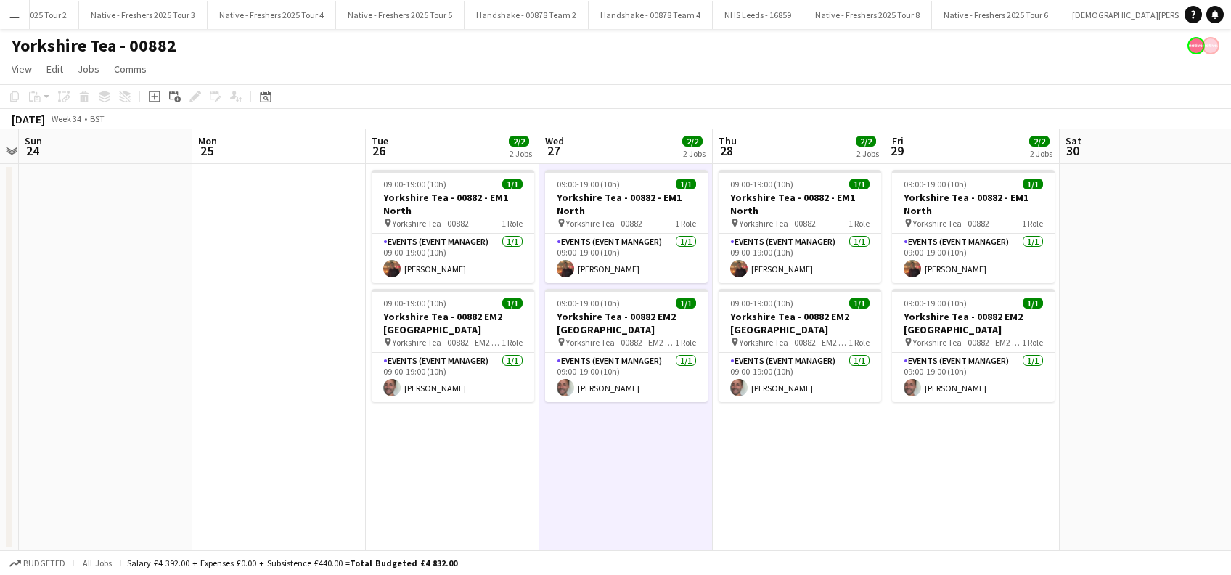
click at [805, 464] on app-date-cell "09:00-19:00 (10h) 1/1 Yorkshire Tea - 00882 - EM1 North pin Yorkshire Tea - 008…" at bounding box center [798, 357] width 173 height 386
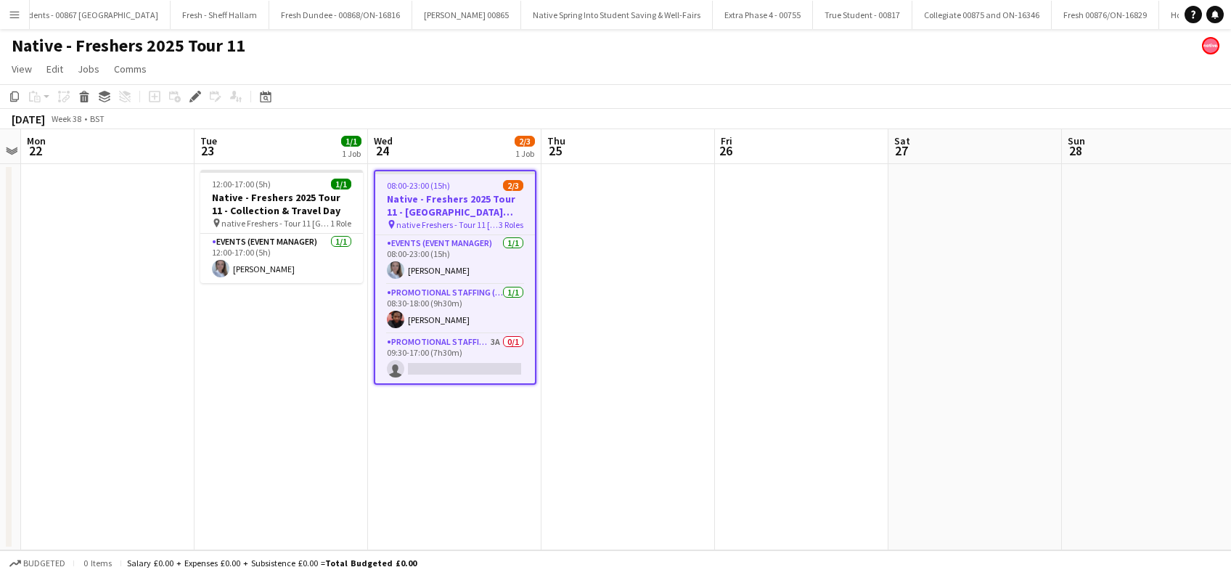
scroll to position [0, 1788]
click at [471, 440] on app-date-cell "08:00-23:00 (15h) 2/3 Native - Freshers 2025 Tour 11 - [GEOGRAPHIC_DATA] Met pi…" at bounding box center [454, 357] width 173 height 386
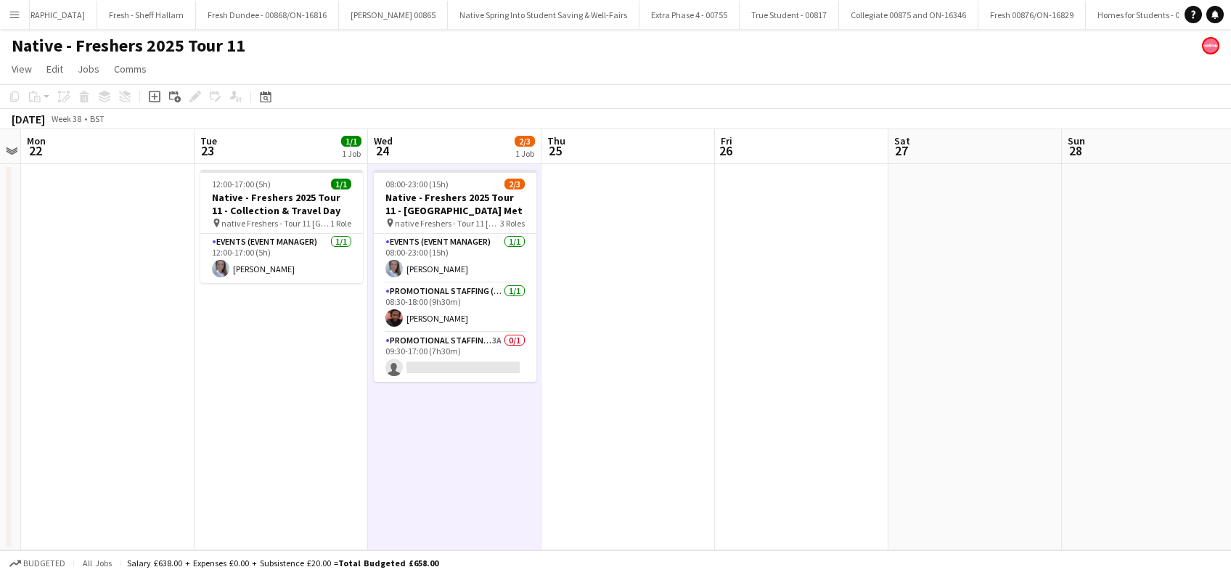
click at [587, 414] on app-date-cell at bounding box center [627, 357] width 173 height 386
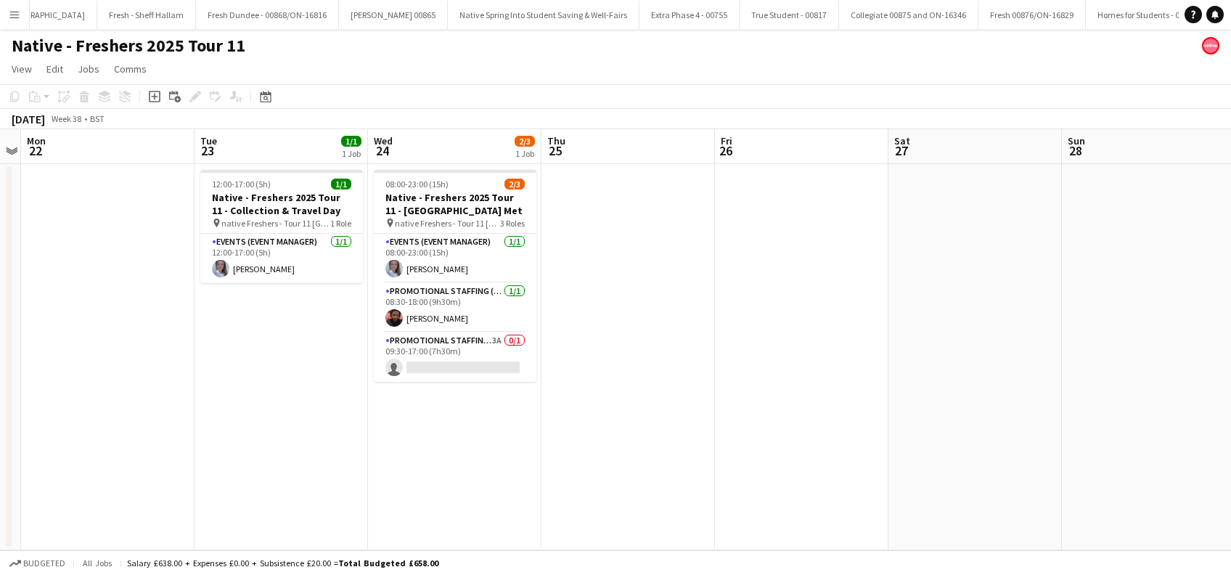
click at [459, 433] on app-date-cell "08:00-23:00 (15h) 2/3 Native - Freshers 2025 Tour 11 - [GEOGRAPHIC_DATA] Met pi…" at bounding box center [454, 357] width 173 height 386
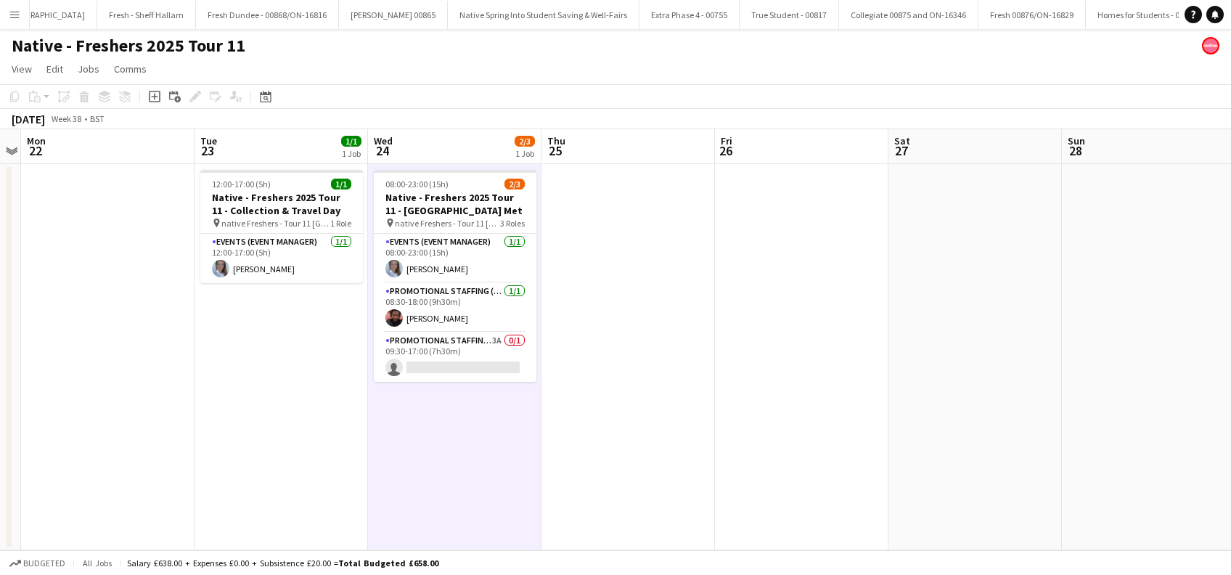
click at [319, 441] on app-date-cell "12:00-17:00 (5h) 1/1 Native - Freshers 2025 Tour 11 - Collection & Travel Day p…" at bounding box center [280, 357] width 173 height 386
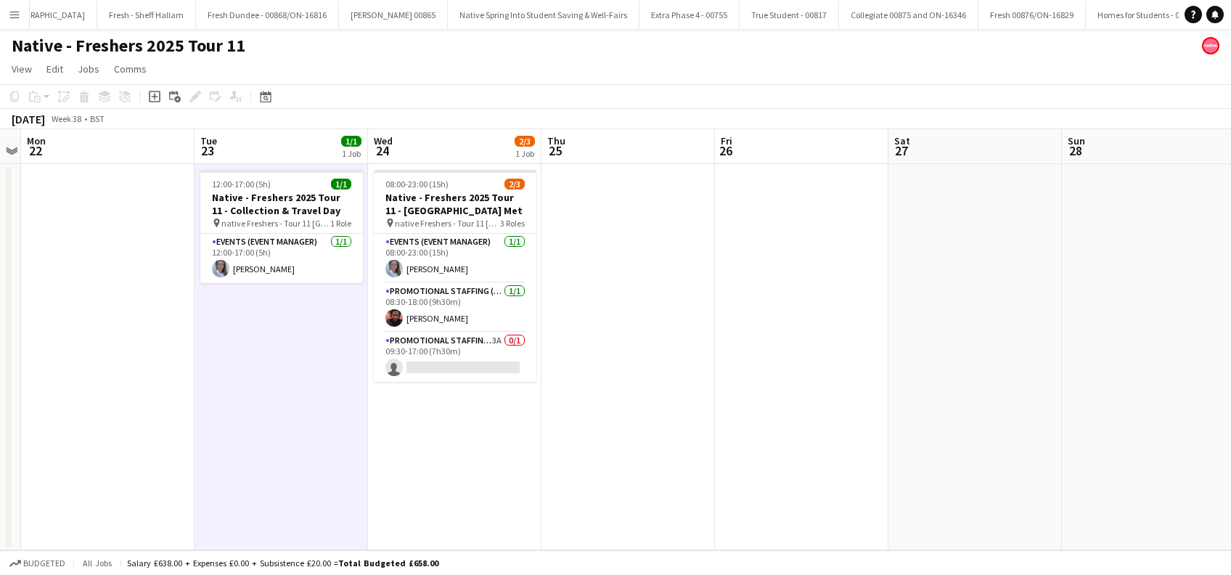
click at [540, 418] on app-date-cell "08:00-23:00 (15h) 2/3 Native - Freshers 2025 Tour 11 - Cardiff Met pin native F…" at bounding box center [454, 357] width 173 height 386
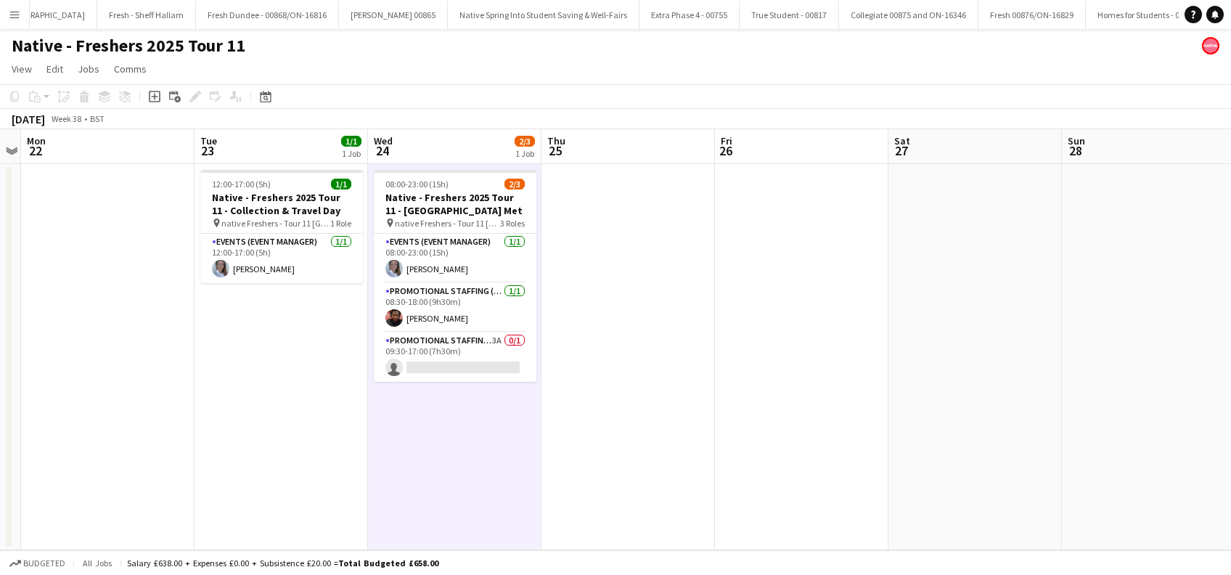
click at [618, 404] on app-date-cell at bounding box center [627, 357] width 173 height 386
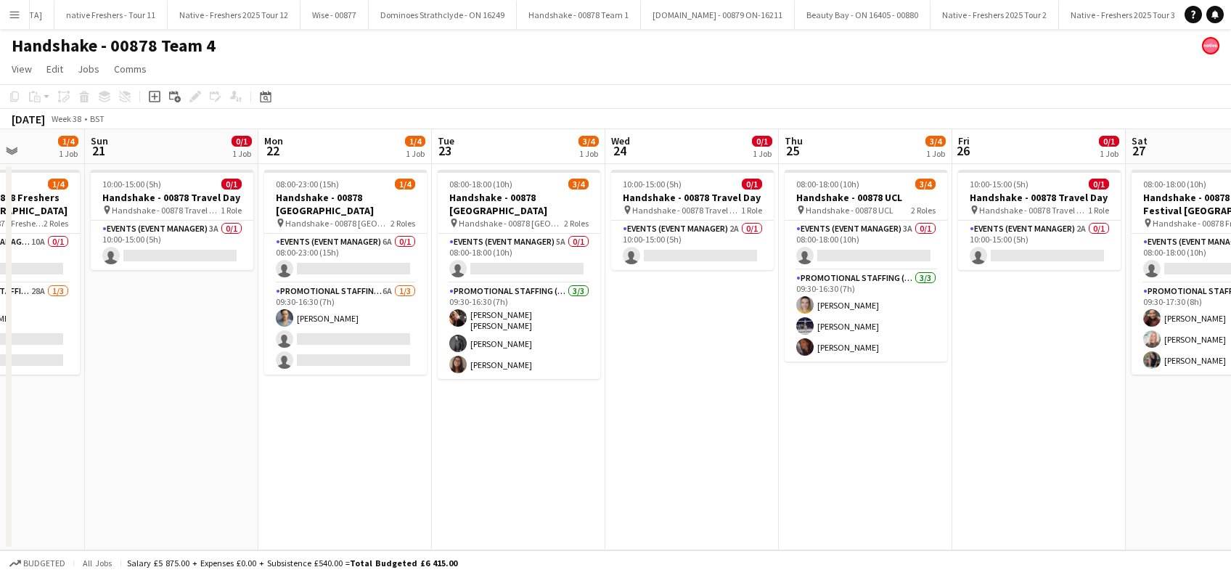
scroll to position [0, 638]
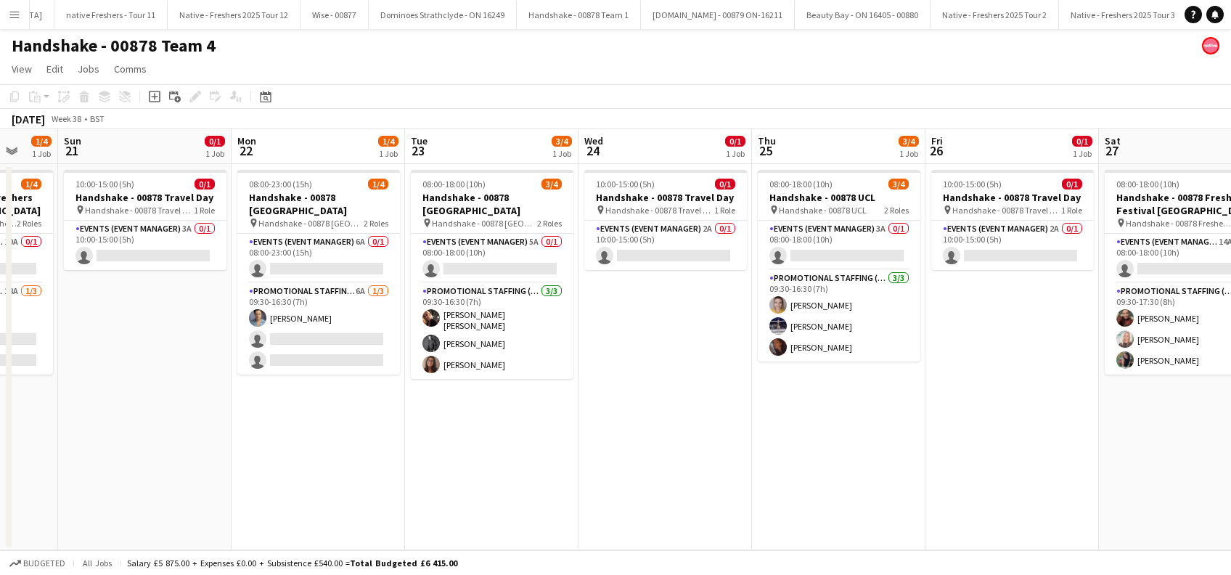
drag, startPoint x: 483, startPoint y: 486, endPoint x: 610, endPoint y: 470, distance: 128.0
click at [625, 493] on app-calendar-viewport "Wed 17 0/1 1 Job Thu 18 0/1 1 Job Fri 19 0/1 1 Job Sat 20 1/4 1 Job Sun 21 0/1 …" at bounding box center [615, 339] width 1231 height 421
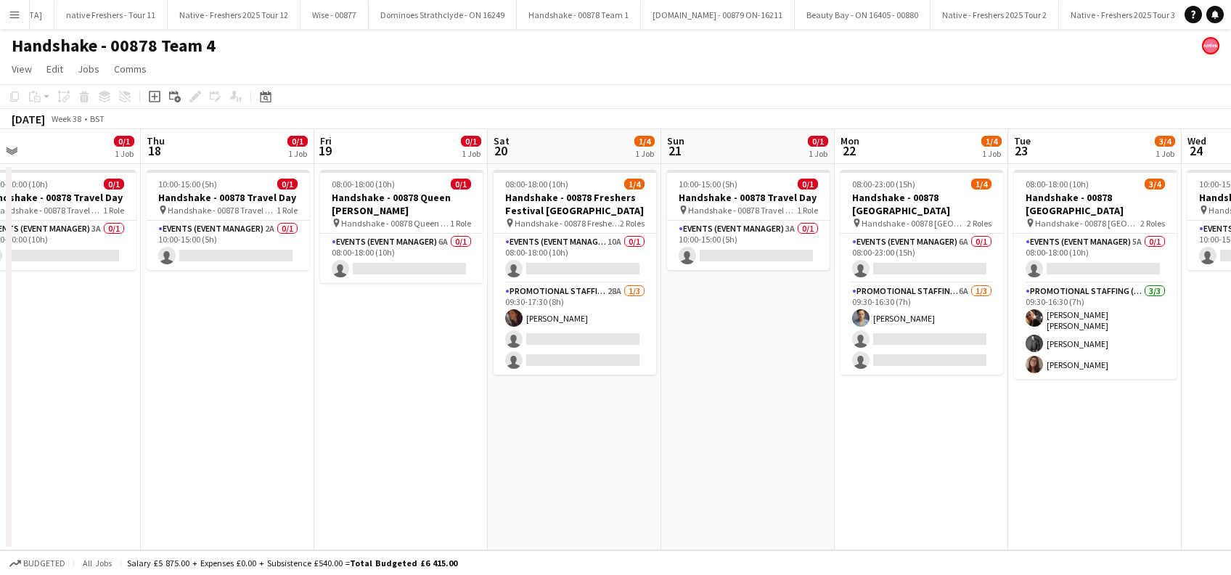
drag, startPoint x: 509, startPoint y: 430, endPoint x: 1050, endPoint y: 398, distance: 541.4
click at [1050, 398] on app-calendar-viewport "Mon 15 0/1 1 Job Tue 16 2/4 1 Job Wed 17 0/1 1 Job Thu 18 0/1 1 Job Fri 19 0/1 …" at bounding box center [615, 339] width 1231 height 421
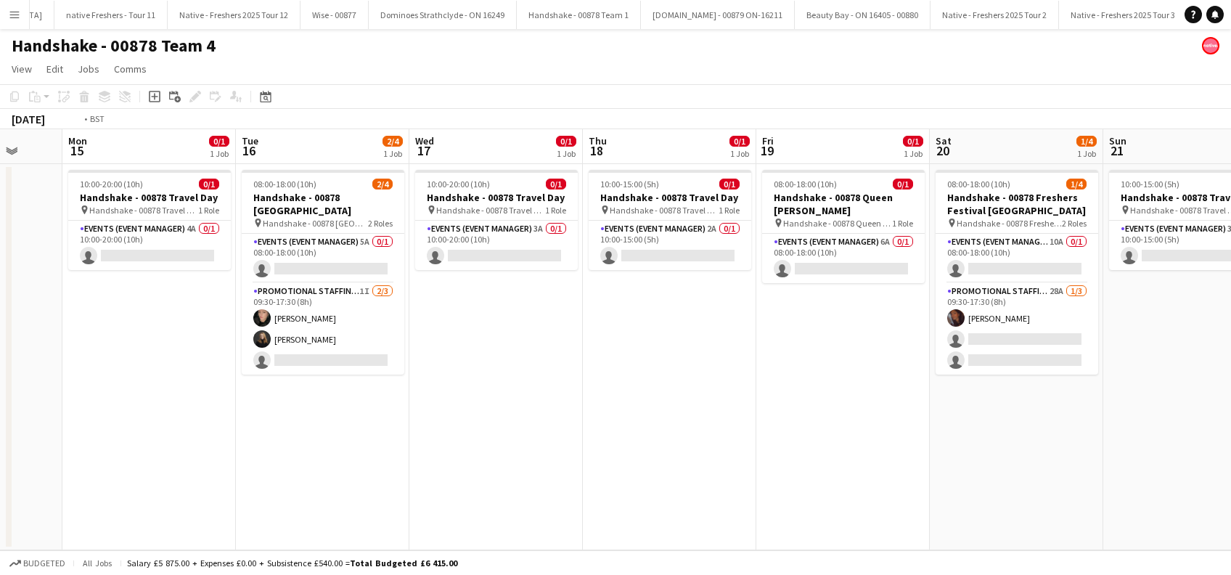
scroll to position [0, 433]
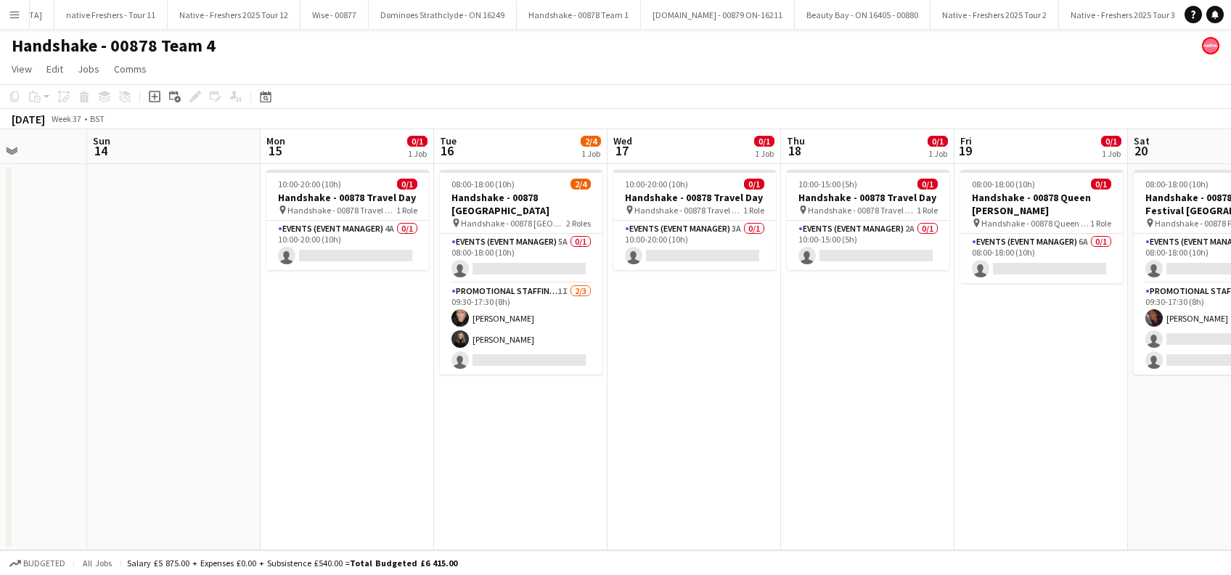
drag, startPoint x: 202, startPoint y: 424, endPoint x: 842, endPoint y: 440, distance: 640.1
click at [842, 440] on app-calendar-viewport "Thu 11 Fri 12 0/1 1 Job Sat 13 Sun 14 Mon 15 0/1 1 Job Tue 16 2/4 1 Job Wed 17 …" at bounding box center [615, 339] width 1231 height 421
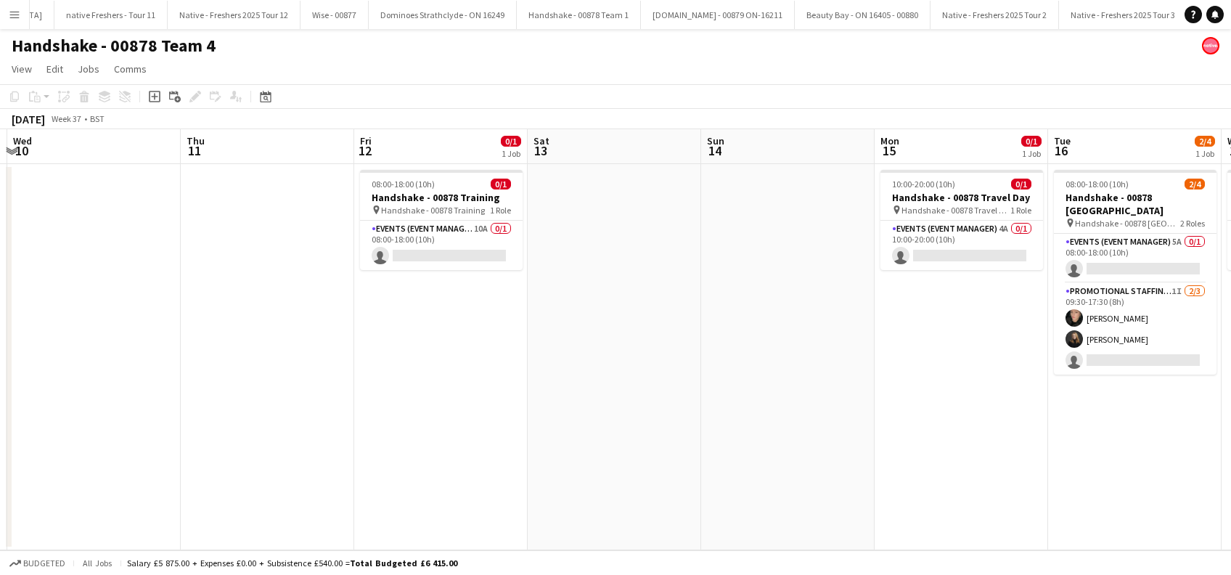
scroll to position [0, 311]
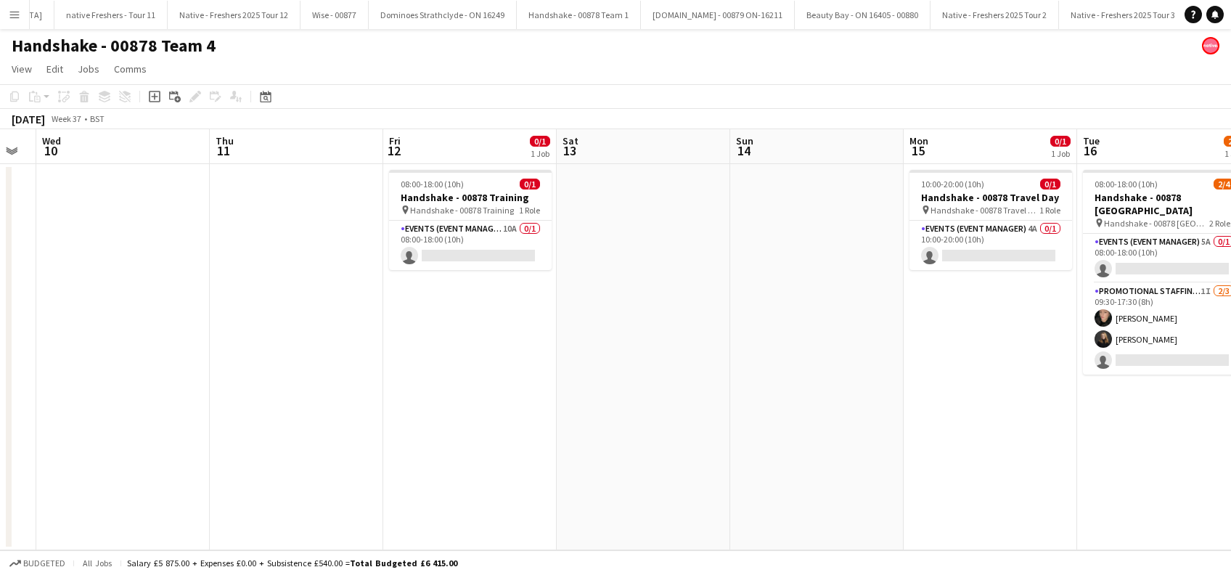
drag, startPoint x: 295, startPoint y: 414, endPoint x: 801, endPoint y: 415, distance: 506.4
click at [801, 415] on app-calendar-viewport "Mon 8 Tue 9 Wed 10 Thu 11 Fri 12 0/1 1 Job Sat 13 Sun 14 Mon 15 0/1 1 Job Tue 1…" at bounding box center [615, 339] width 1231 height 421
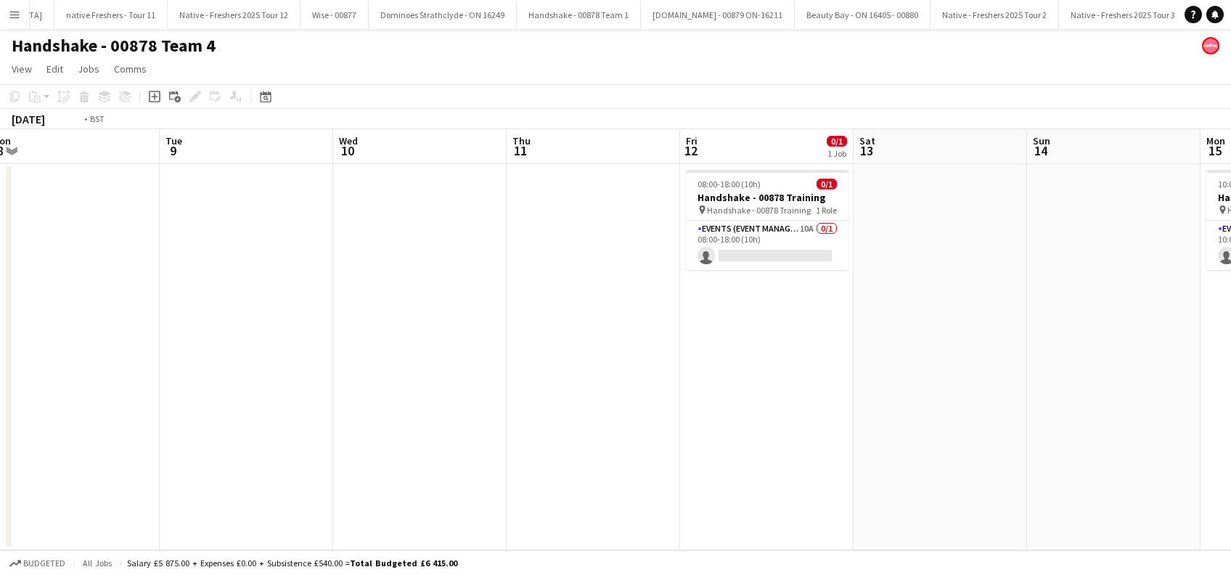
scroll to position [0, 392]
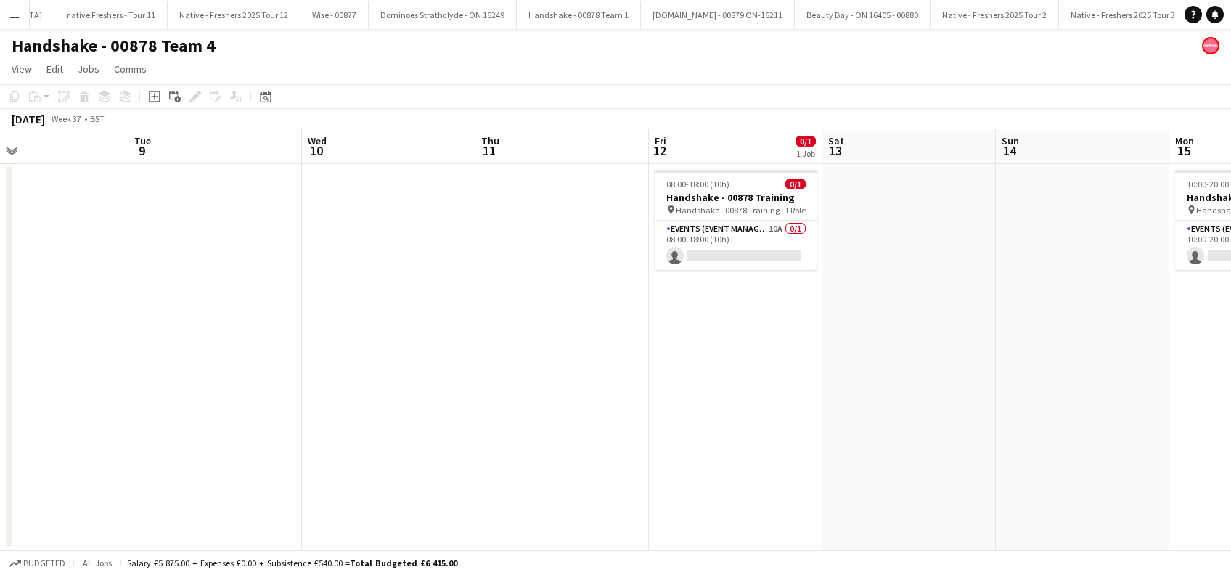
drag, startPoint x: 255, startPoint y: 437, endPoint x: 520, endPoint y: 418, distance: 266.2
click at [520, 418] on app-calendar-viewport "Sat 6 Sun 7 Mon 8 Tue 9 Wed 10 Thu 11 Fri 12 0/1 1 Job Sat 13 Sun 14 Mon 15 0/1…" at bounding box center [615, 339] width 1231 height 421
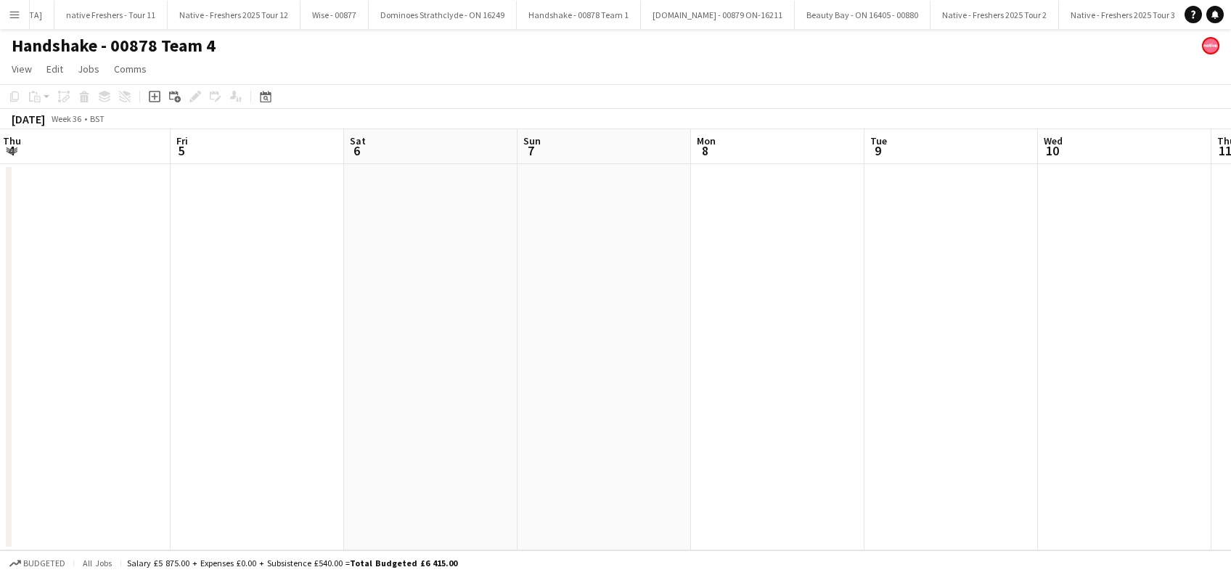
scroll to position [0, 348]
drag, startPoint x: 255, startPoint y: 374, endPoint x: 992, endPoint y: 370, distance: 737.2
click at [992, 370] on app-calendar-viewport "Tue 2 Wed 3 Thu 4 Fri 5 Sat 6 Sun 7 Mon 8 Tue 9 Wed 10 Thu 11 Fri 12 0/1 1 Job …" at bounding box center [615, 339] width 1231 height 421
